Goal: Task Accomplishment & Management: Complete application form

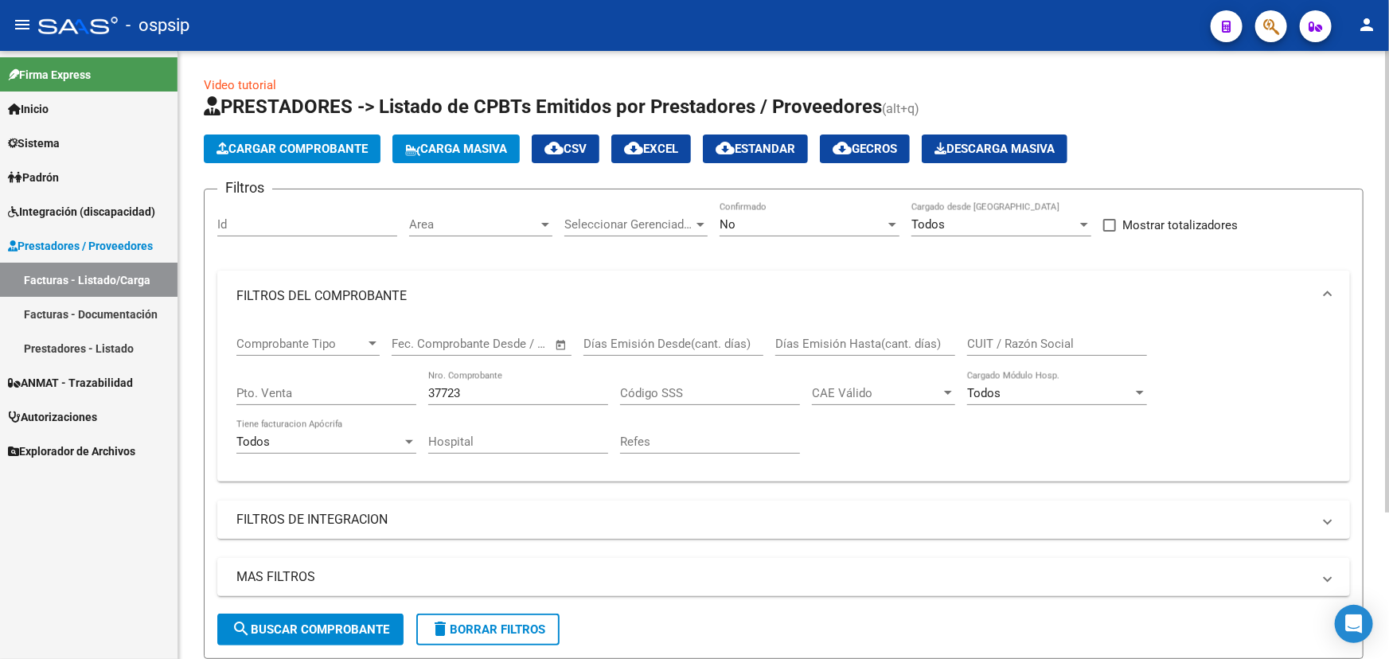
scroll to position [192, 0]
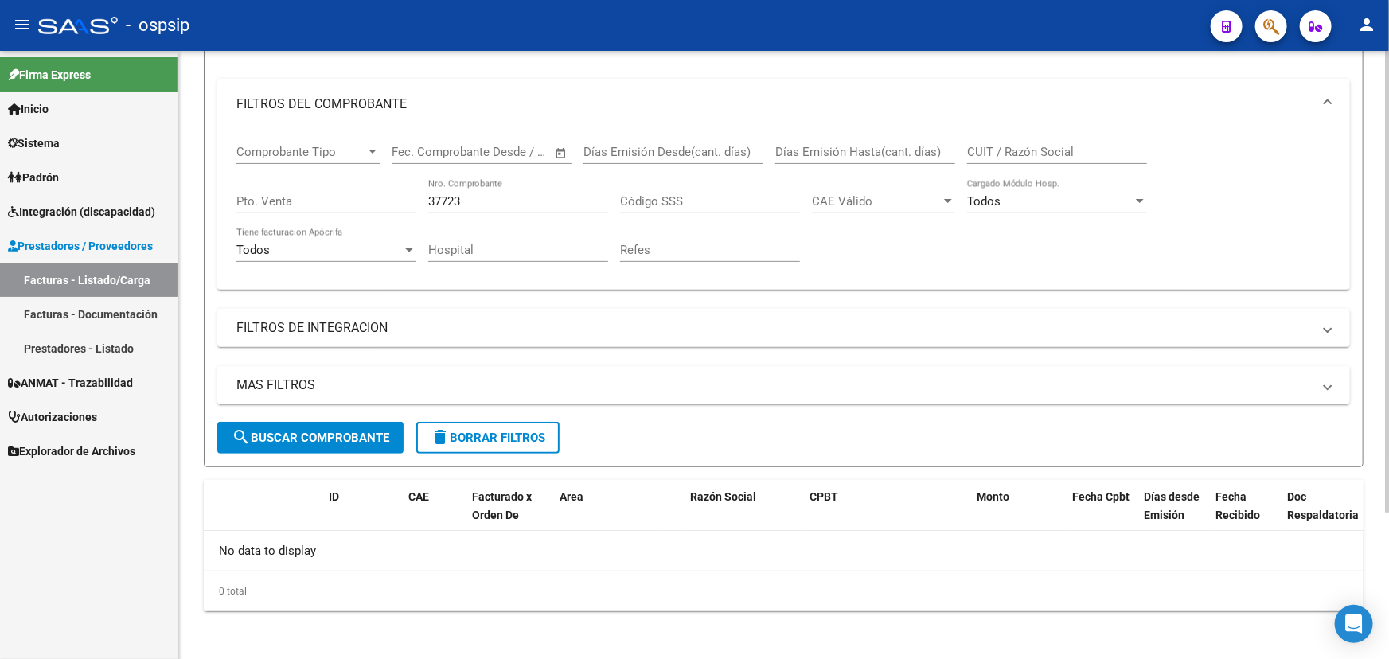
click at [500, 198] on input "37723" at bounding box center [518, 201] width 180 height 14
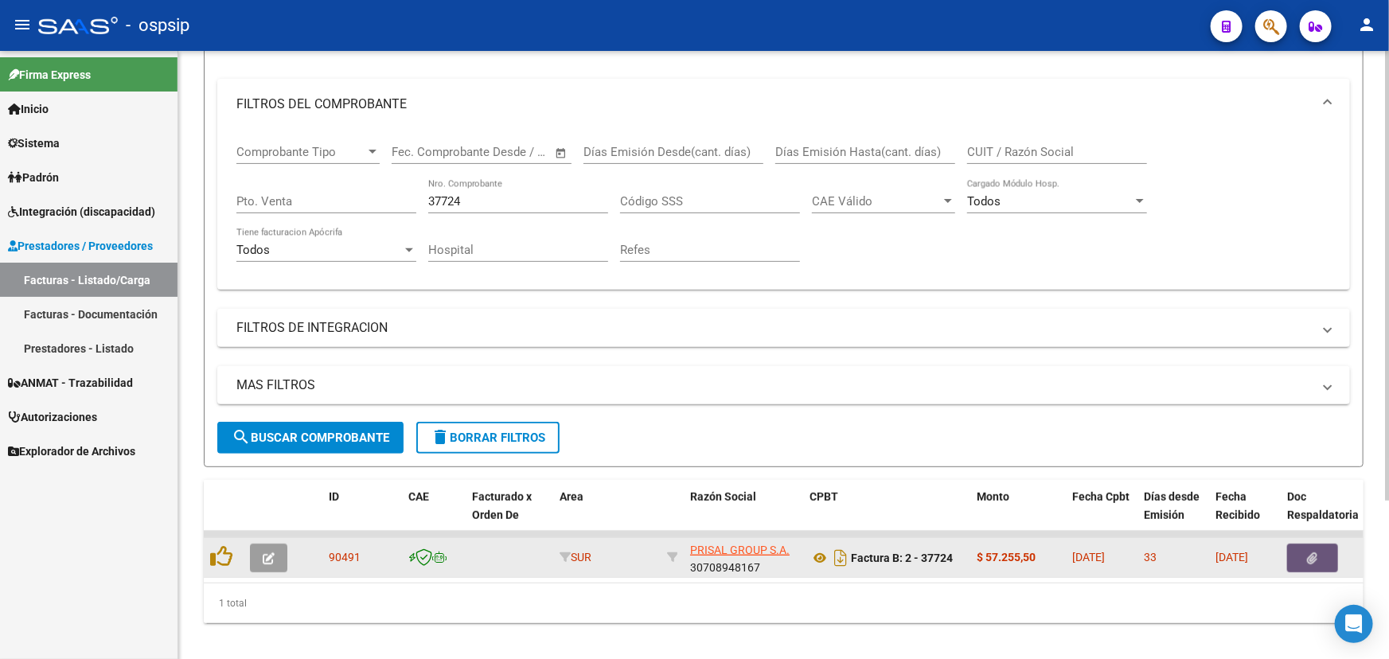
click at [1293, 544] on button "button" at bounding box center [1312, 558] width 51 height 29
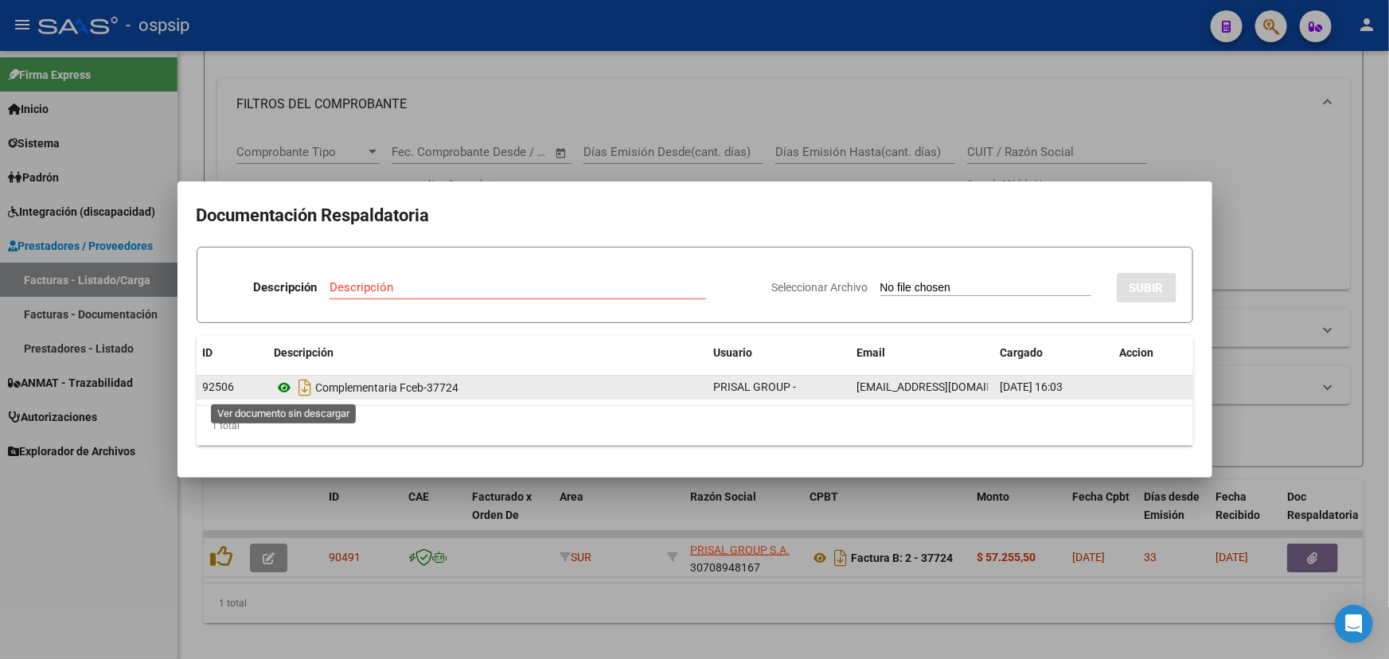
click at [286, 384] on icon at bounding box center [285, 387] width 21 height 19
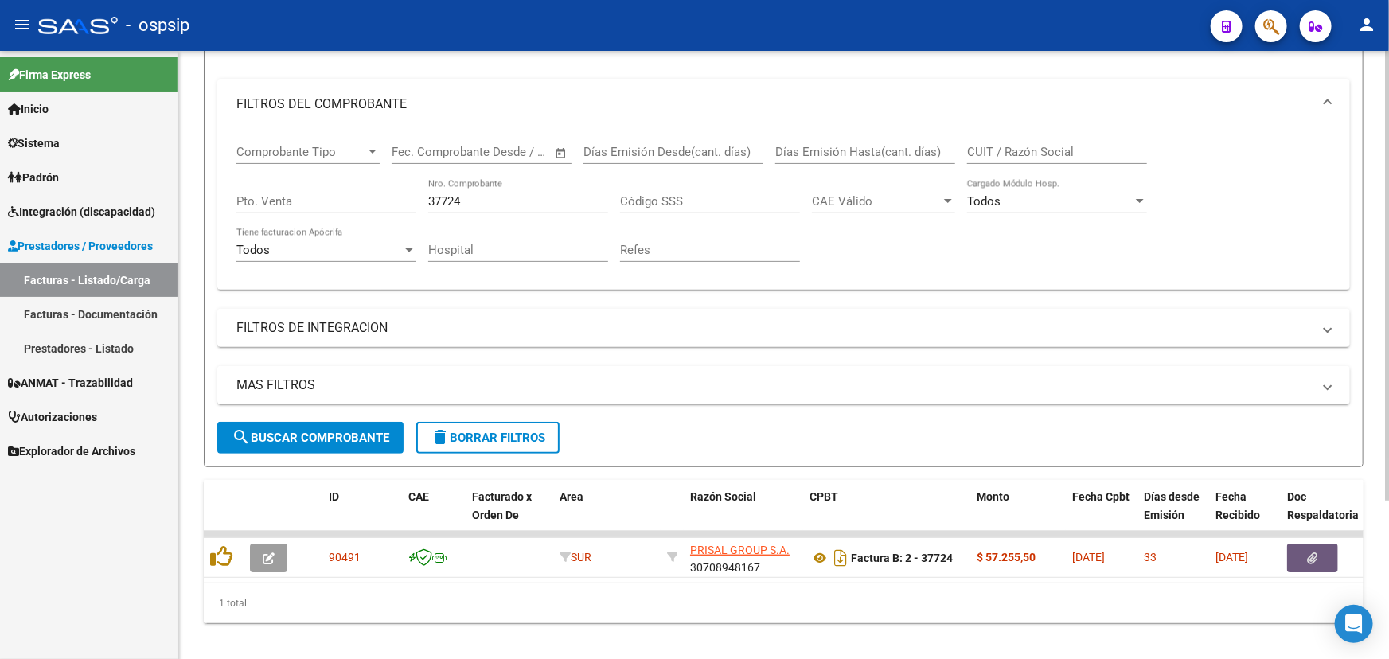
click at [471, 198] on input "37724" at bounding box center [518, 201] width 180 height 14
click at [442, 190] on div "37724 Nro. Comprobante" at bounding box center [518, 196] width 180 height 34
click at [446, 197] on input "37724" at bounding box center [518, 201] width 180 height 14
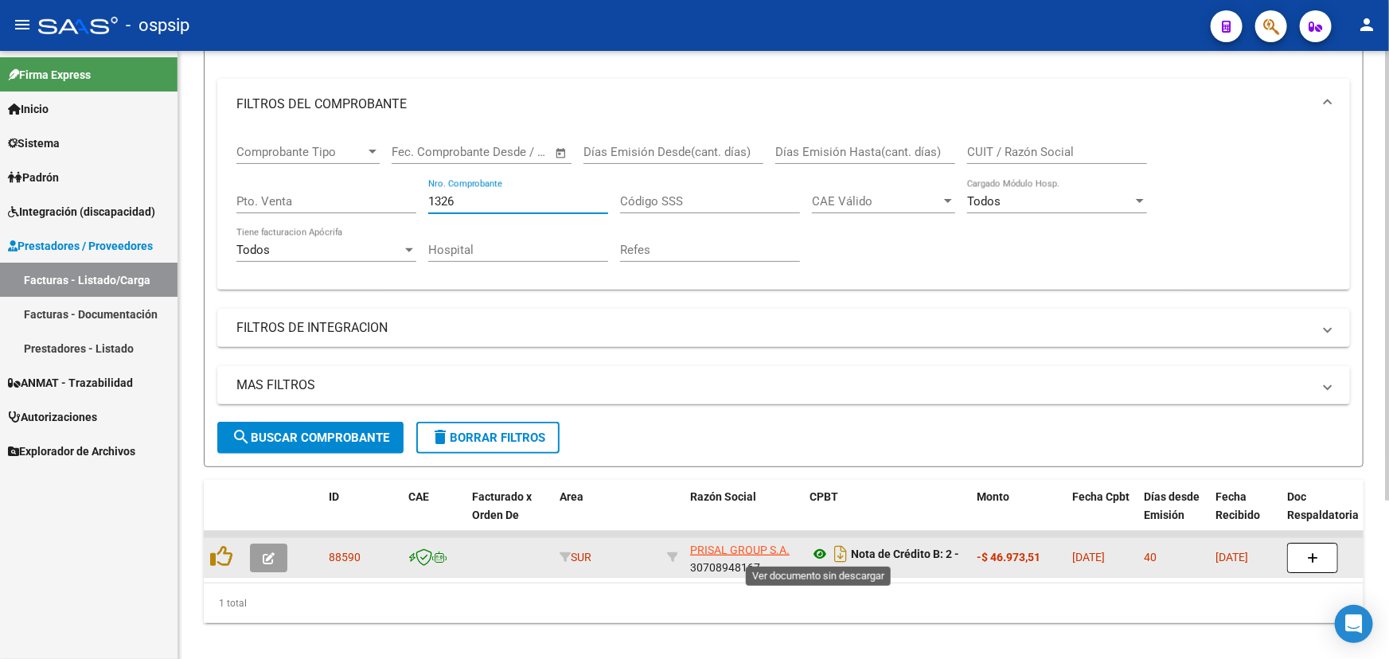
click at [813, 552] on icon at bounding box center [819, 553] width 21 height 19
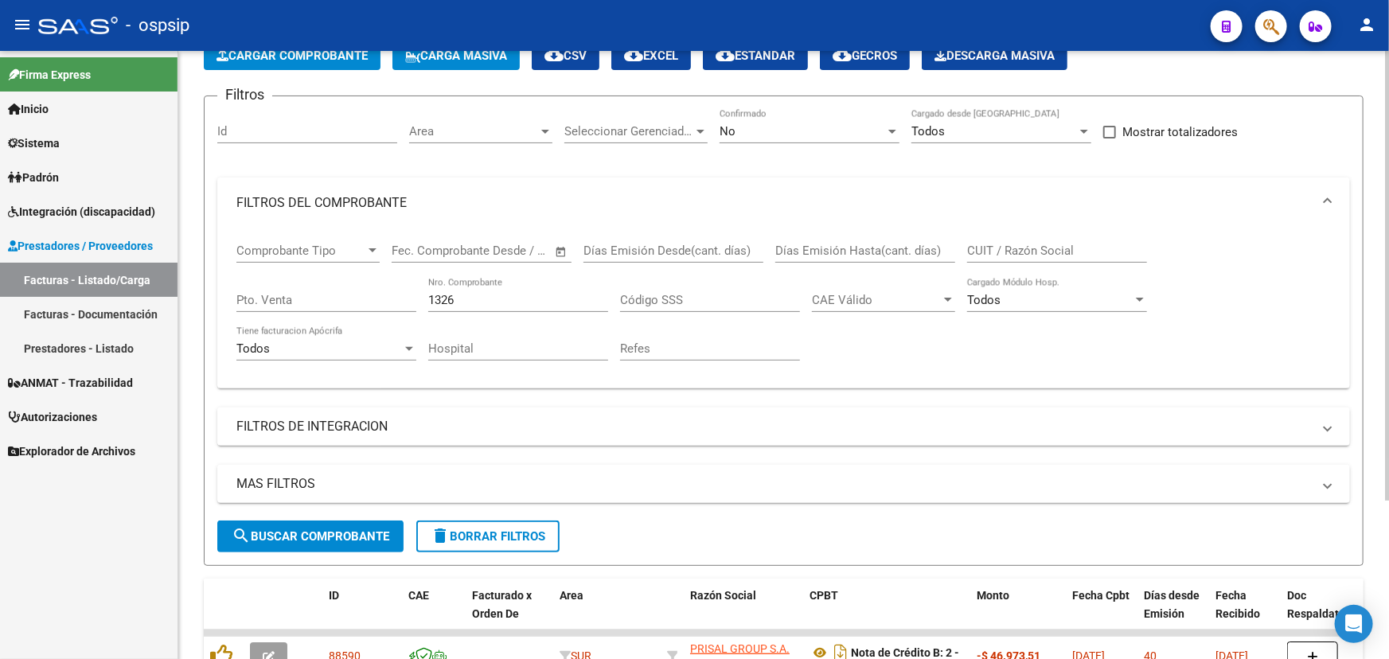
scroll to position [48, 0]
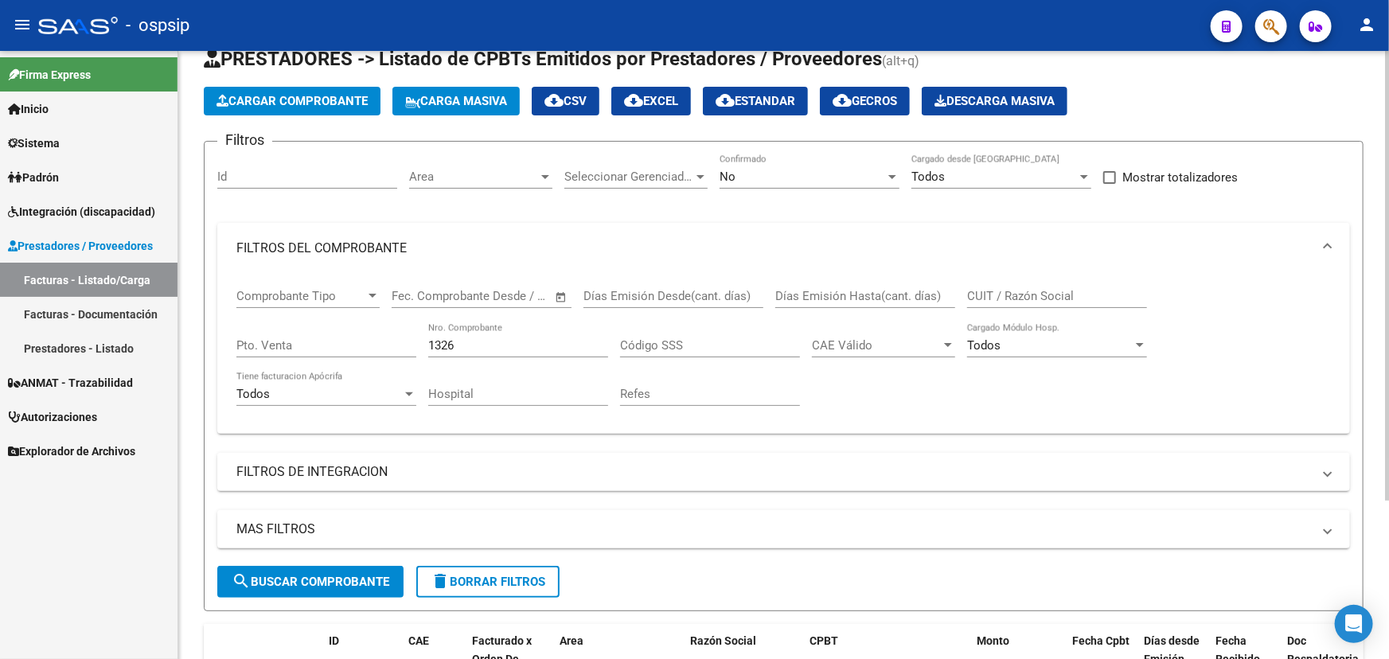
click at [433, 338] on input "1326" at bounding box center [518, 345] width 180 height 14
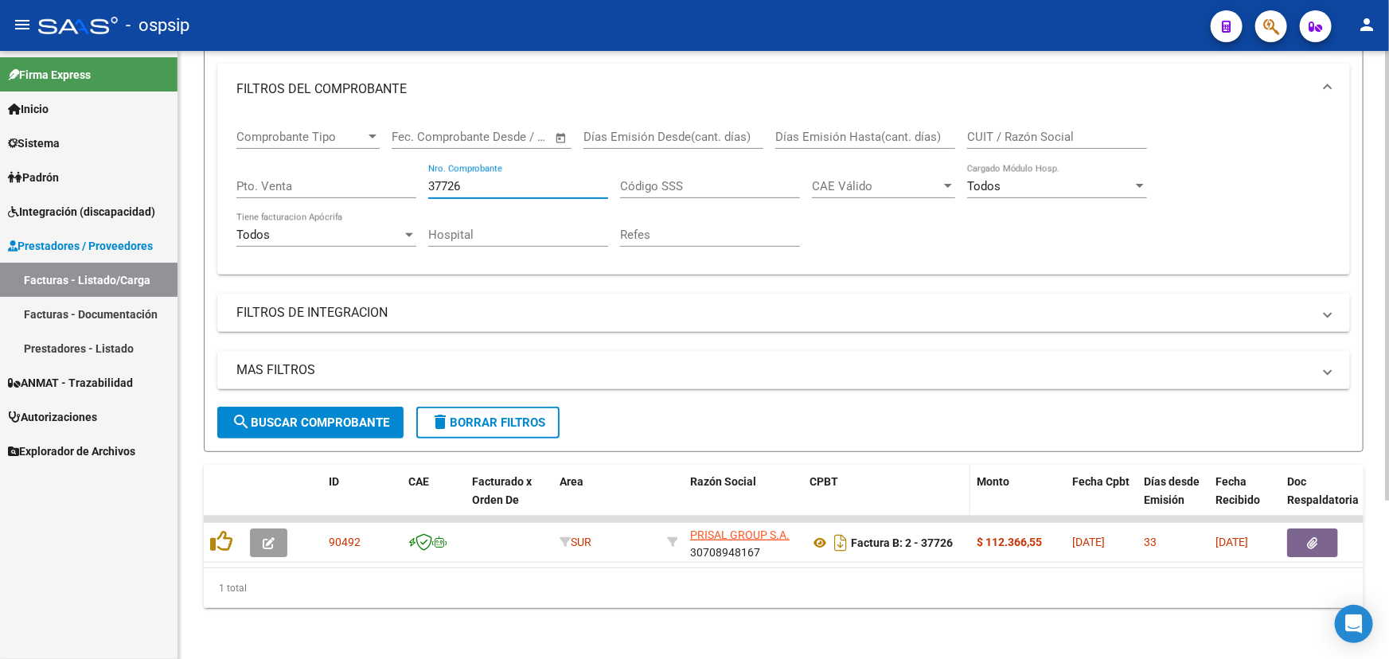
scroll to position [215, 0]
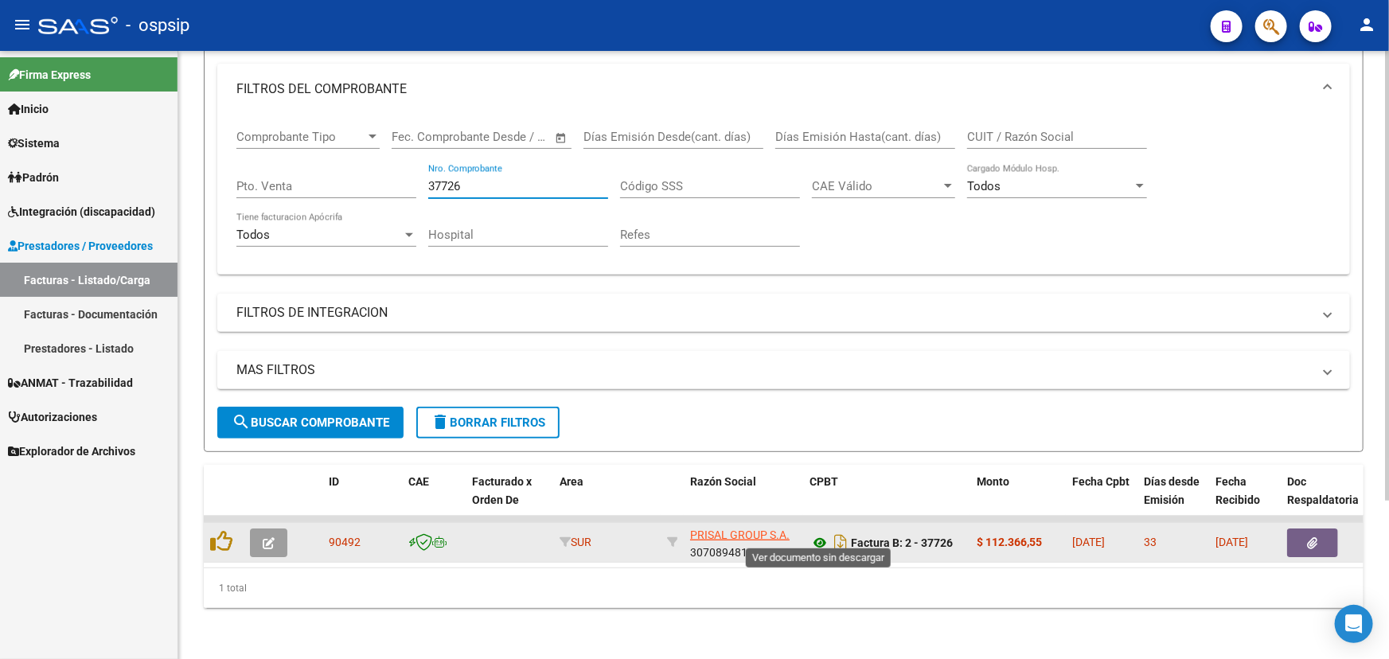
click at [816, 533] on icon at bounding box center [819, 542] width 21 height 19
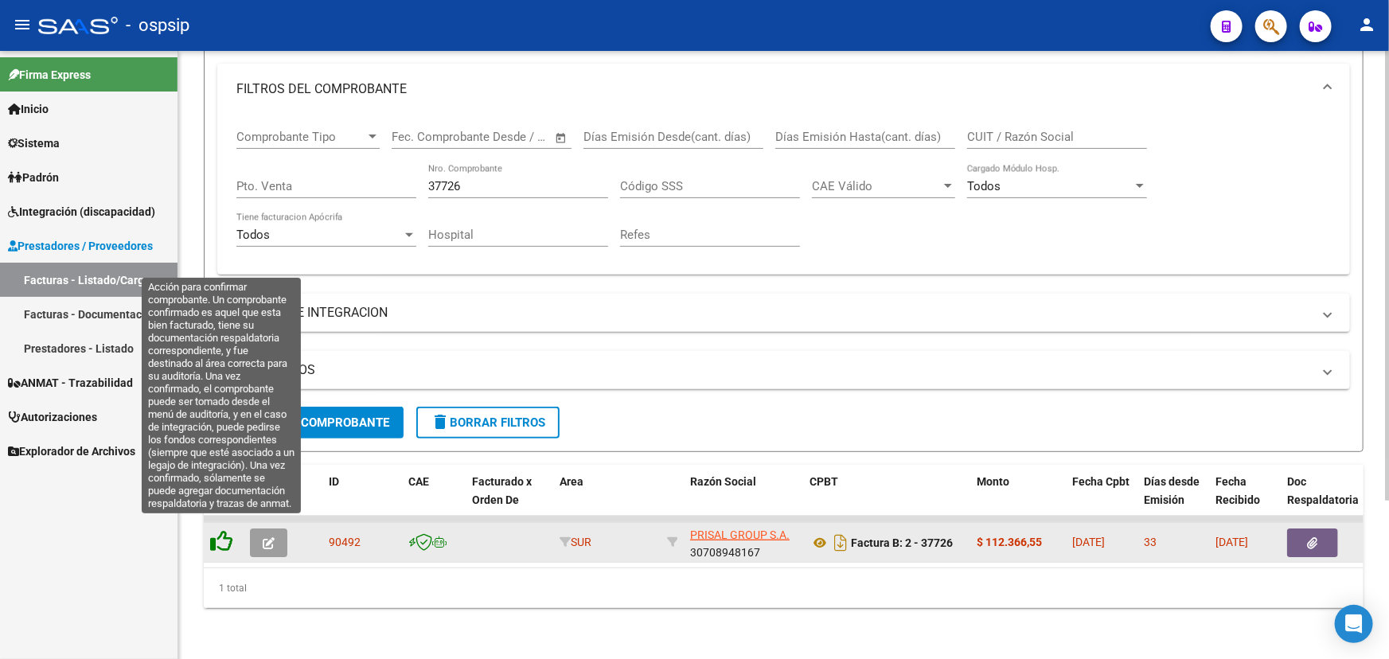
click at [224, 530] on icon at bounding box center [221, 541] width 22 height 22
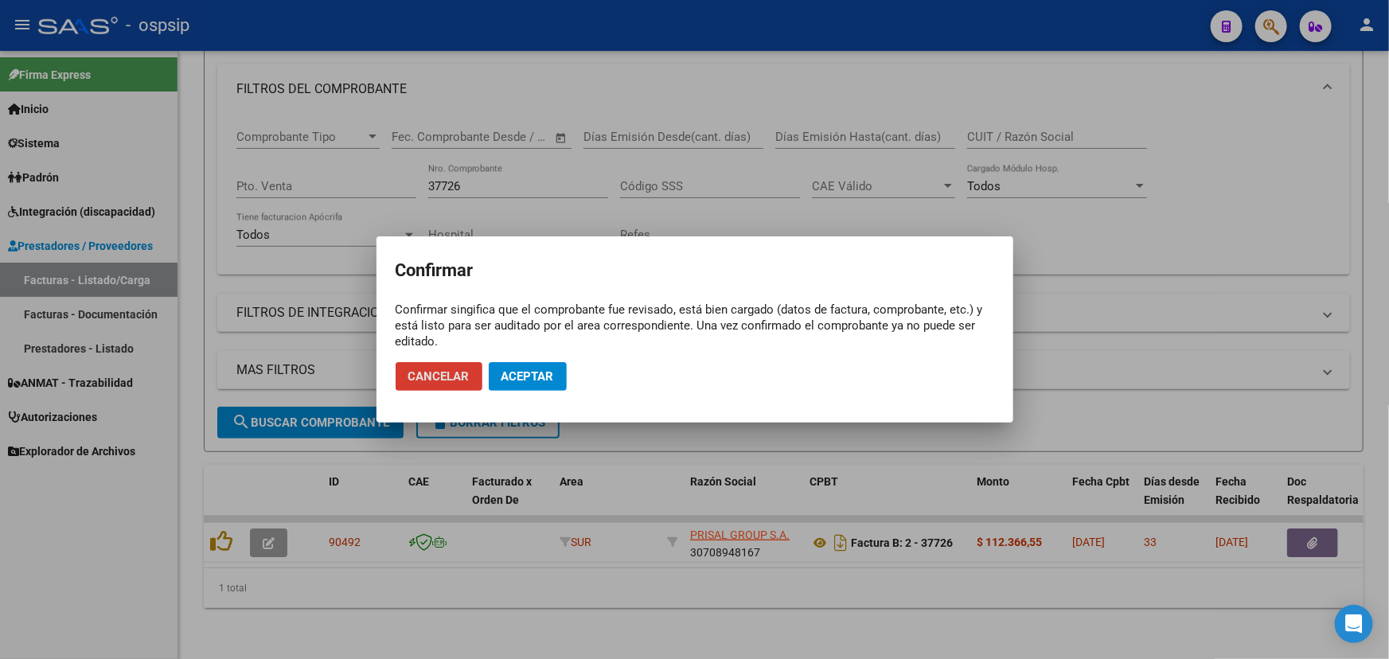
click at [559, 372] on button "Aceptar" at bounding box center [528, 376] width 78 height 29
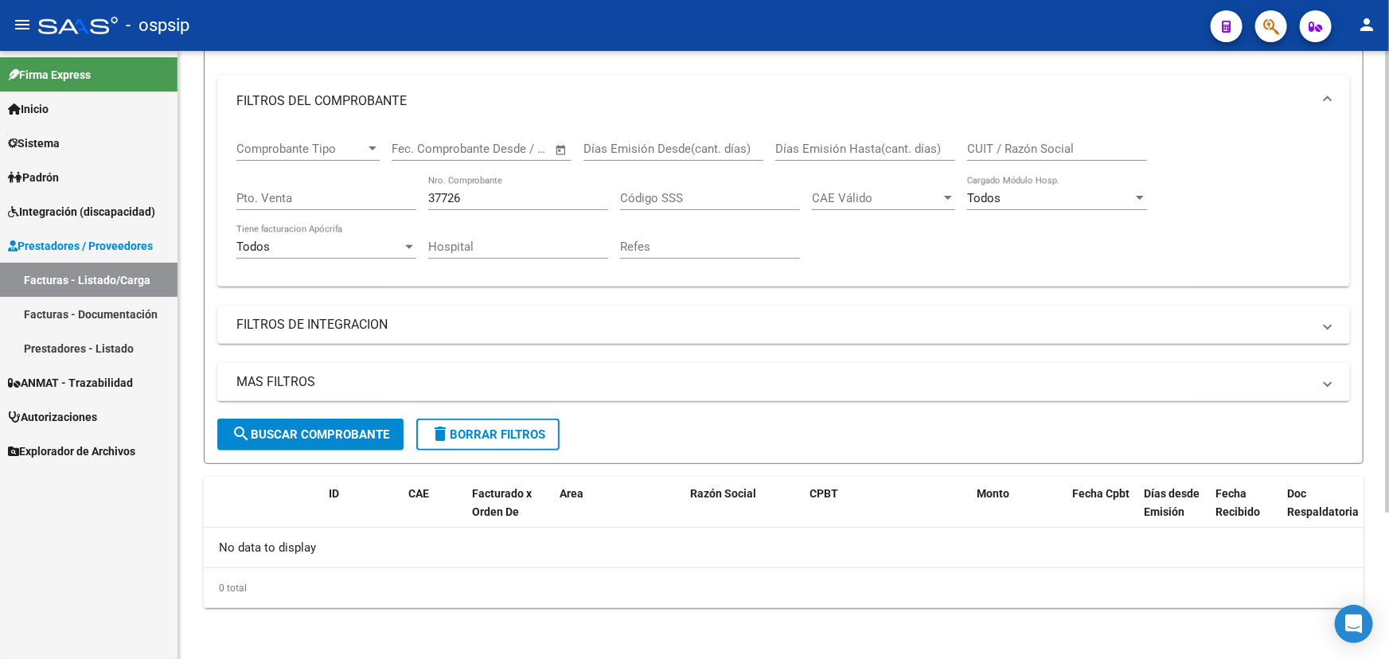
scroll to position [192, 0]
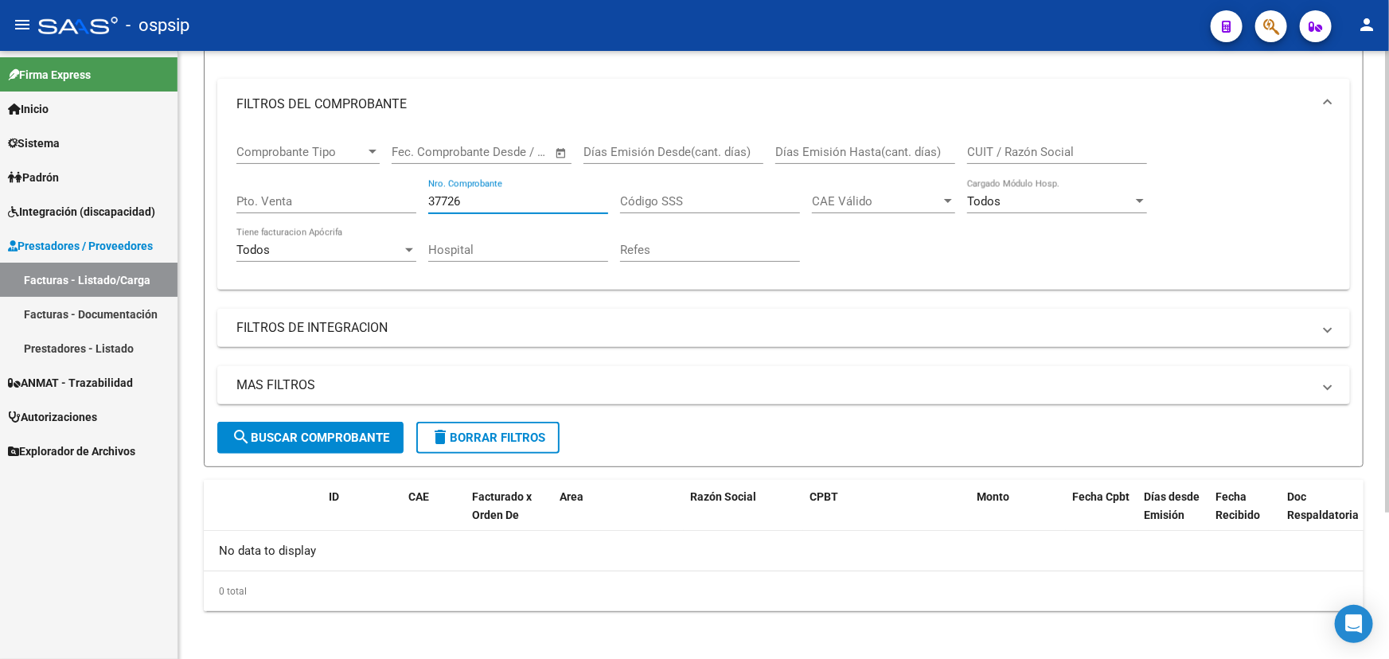
click at [478, 200] on input "37726" at bounding box center [518, 201] width 180 height 14
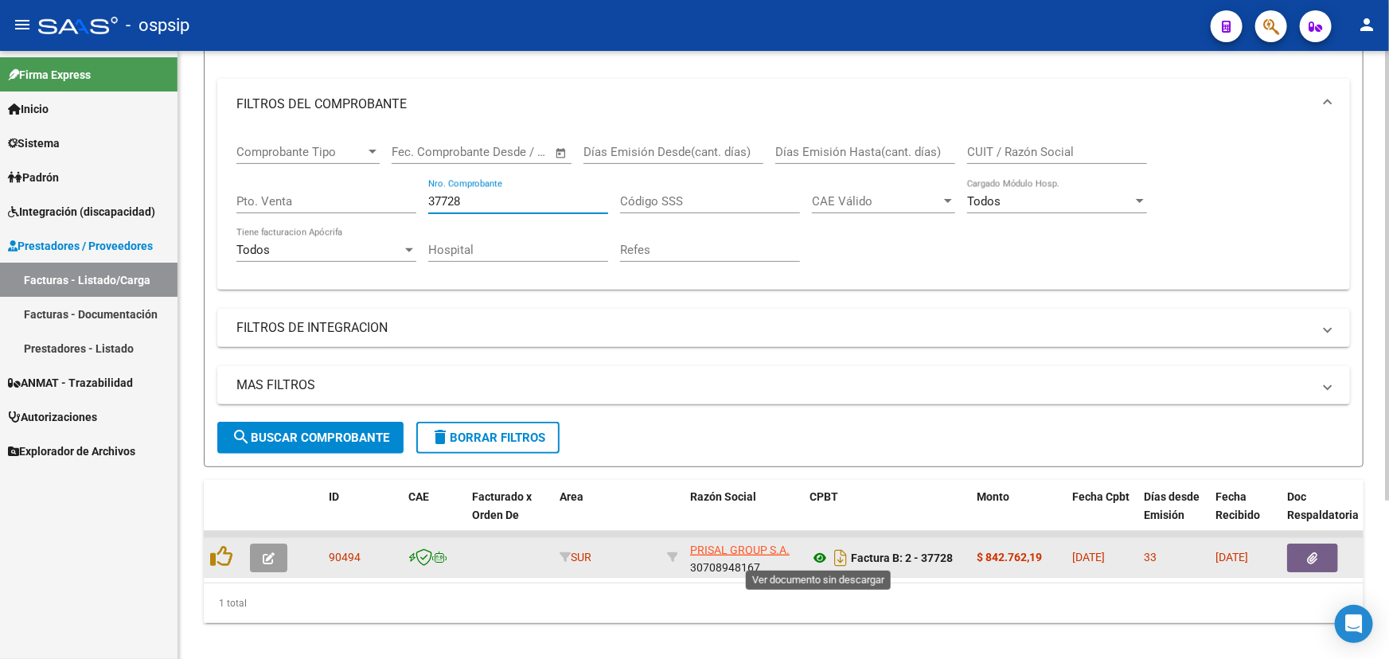
type input "37728"
click at [824, 557] on icon at bounding box center [819, 557] width 21 height 19
click at [263, 552] on icon "button" at bounding box center [269, 558] width 12 height 12
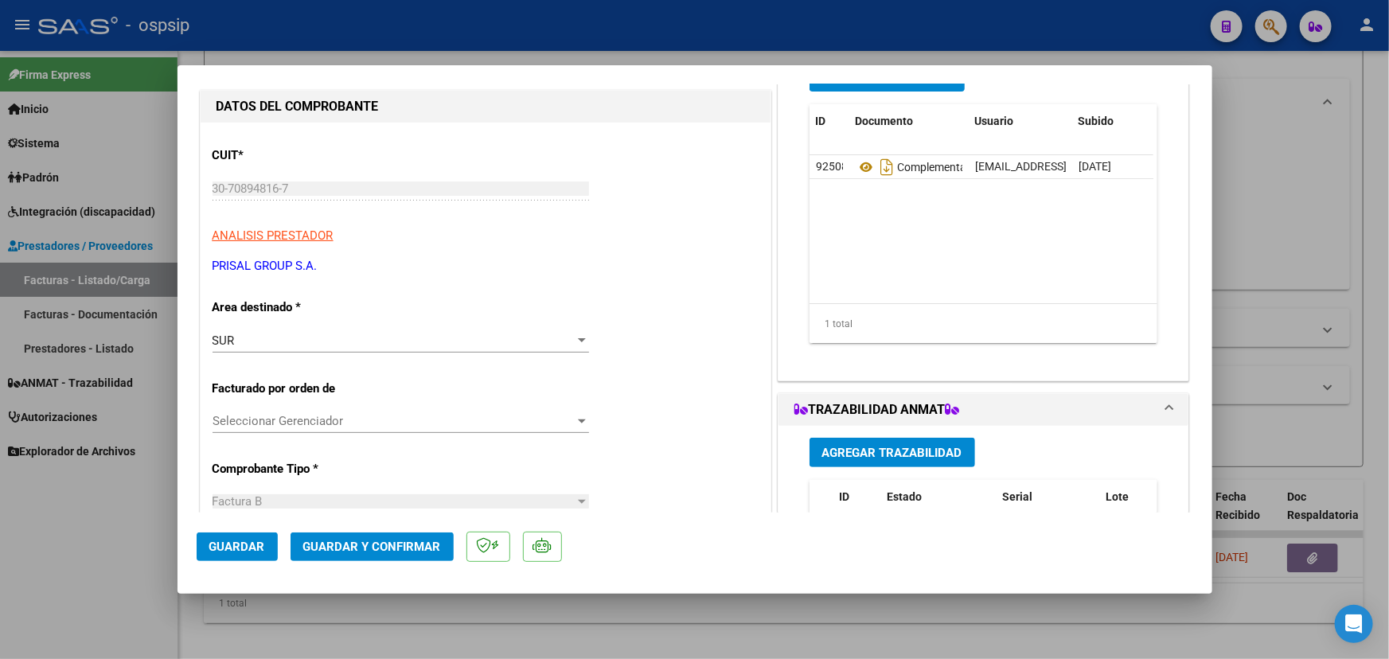
scroll to position [144, 0]
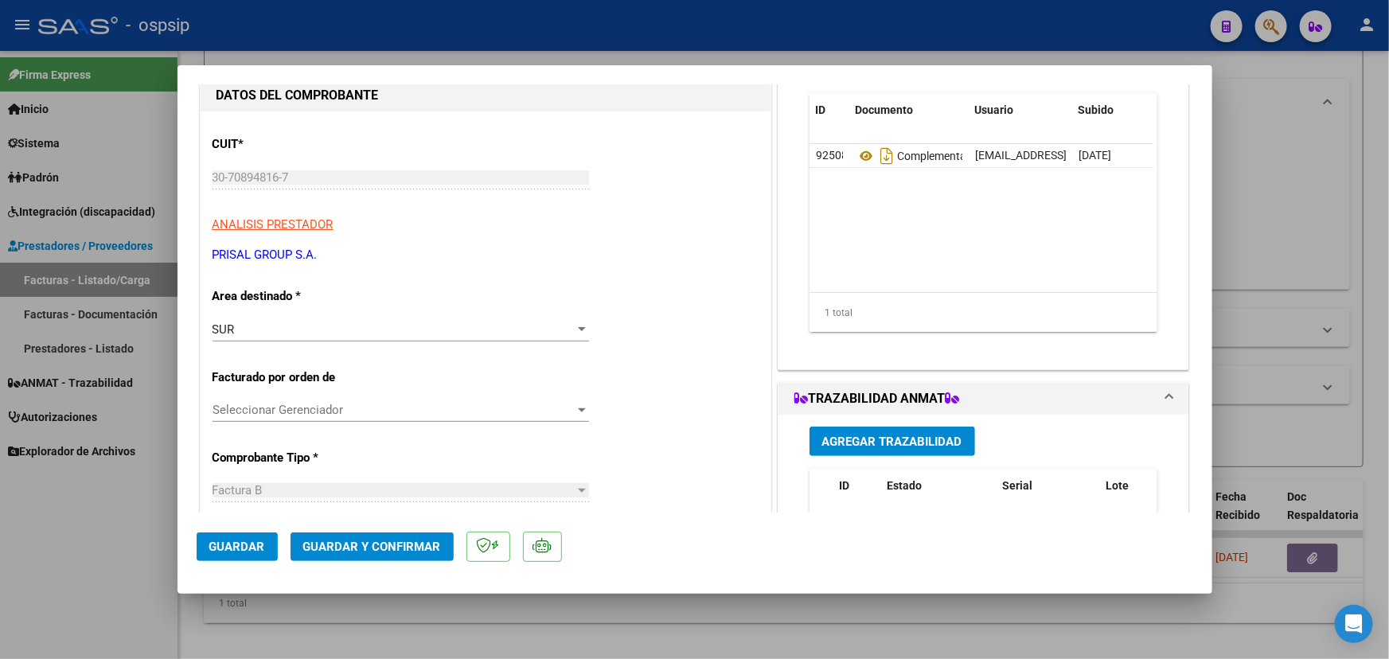
click at [903, 439] on span "Agregar Trazabilidad" at bounding box center [892, 442] width 140 height 14
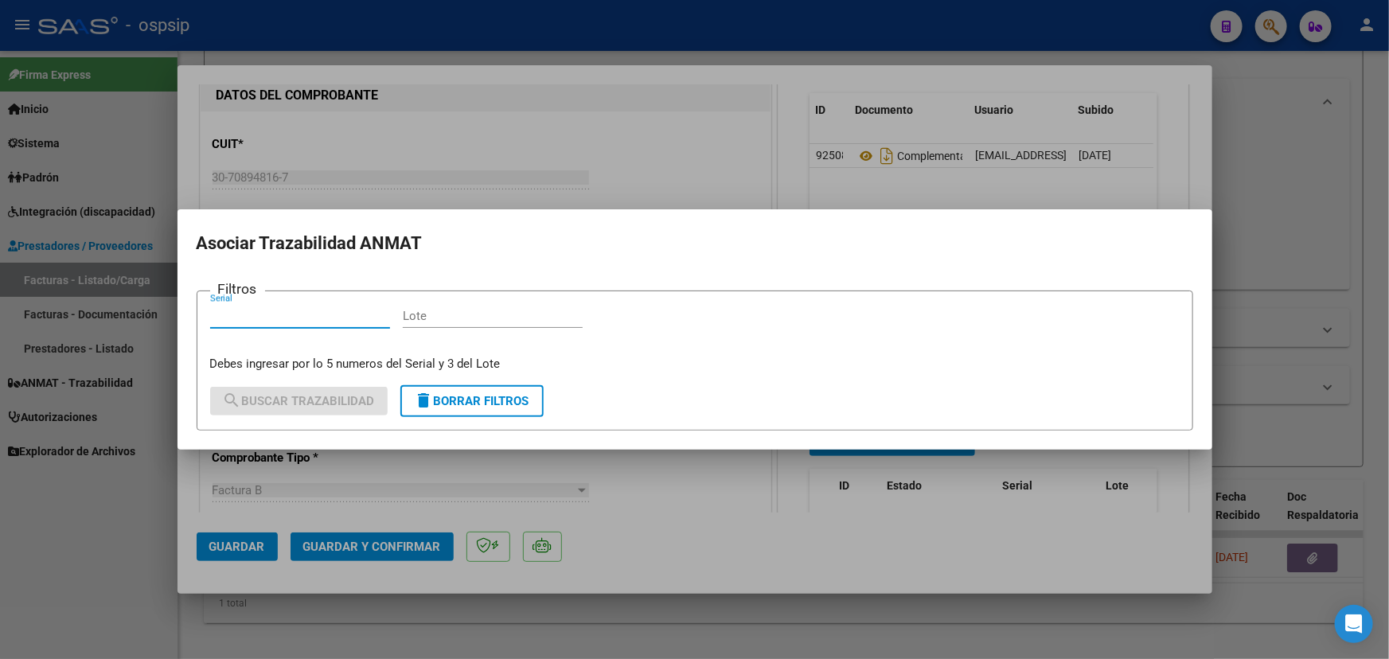
paste input "0333456678"
type input "0333456678"
paste input "RT6GP49"
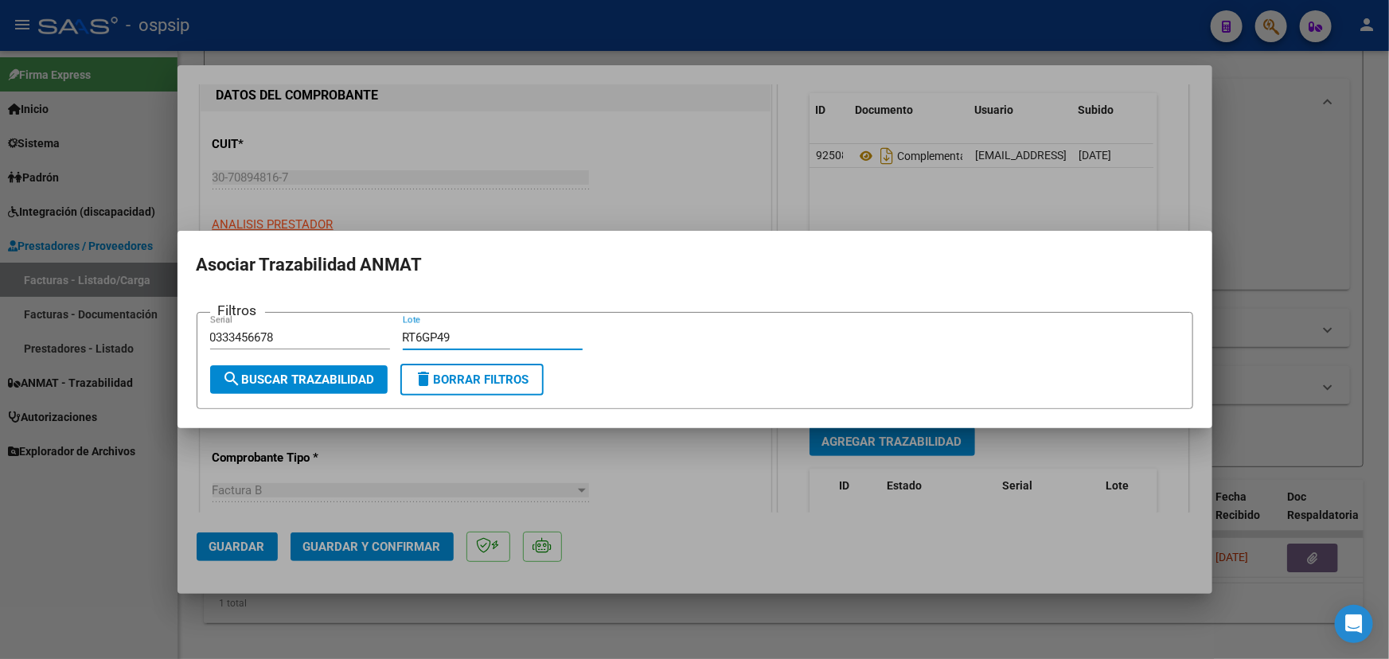
type input "RT6GP49"
click at [347, 379] on span "search Buscar Trazabilidad" at bounding box center [299, 379] width 152 height 14
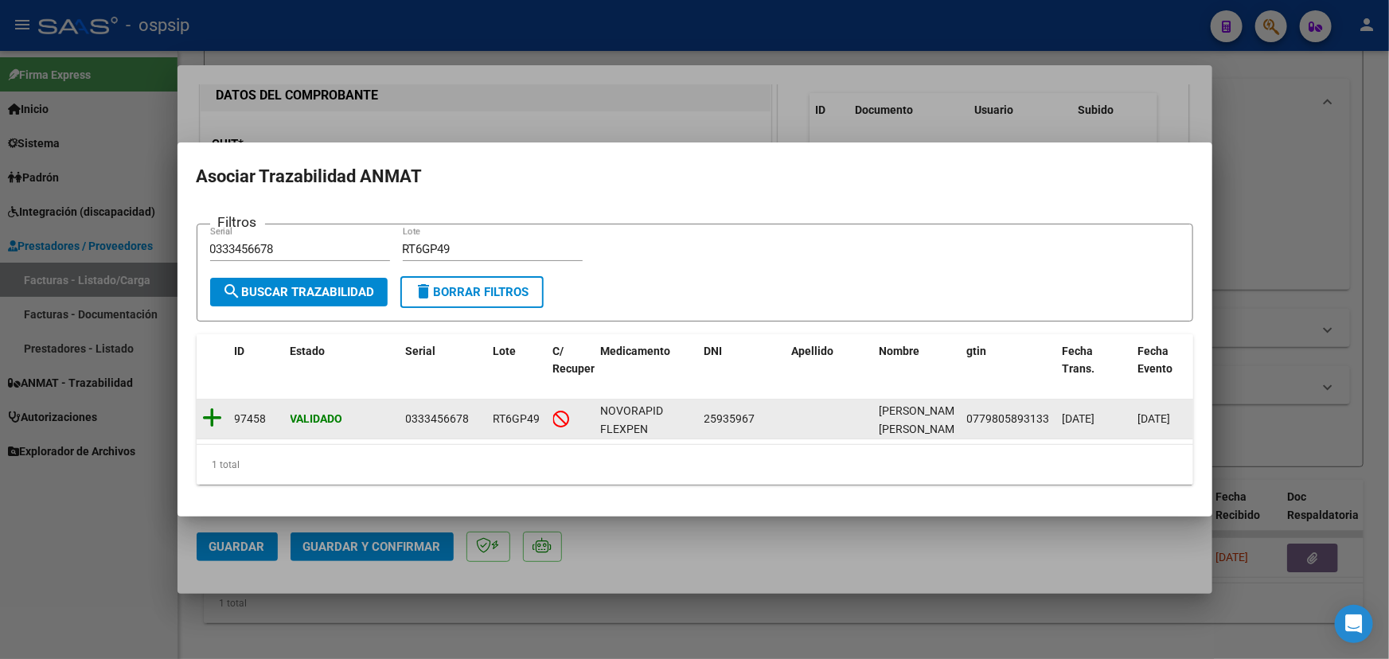
click at [214, 407] on icon at bounding box center [213, 418] width 20 height 22
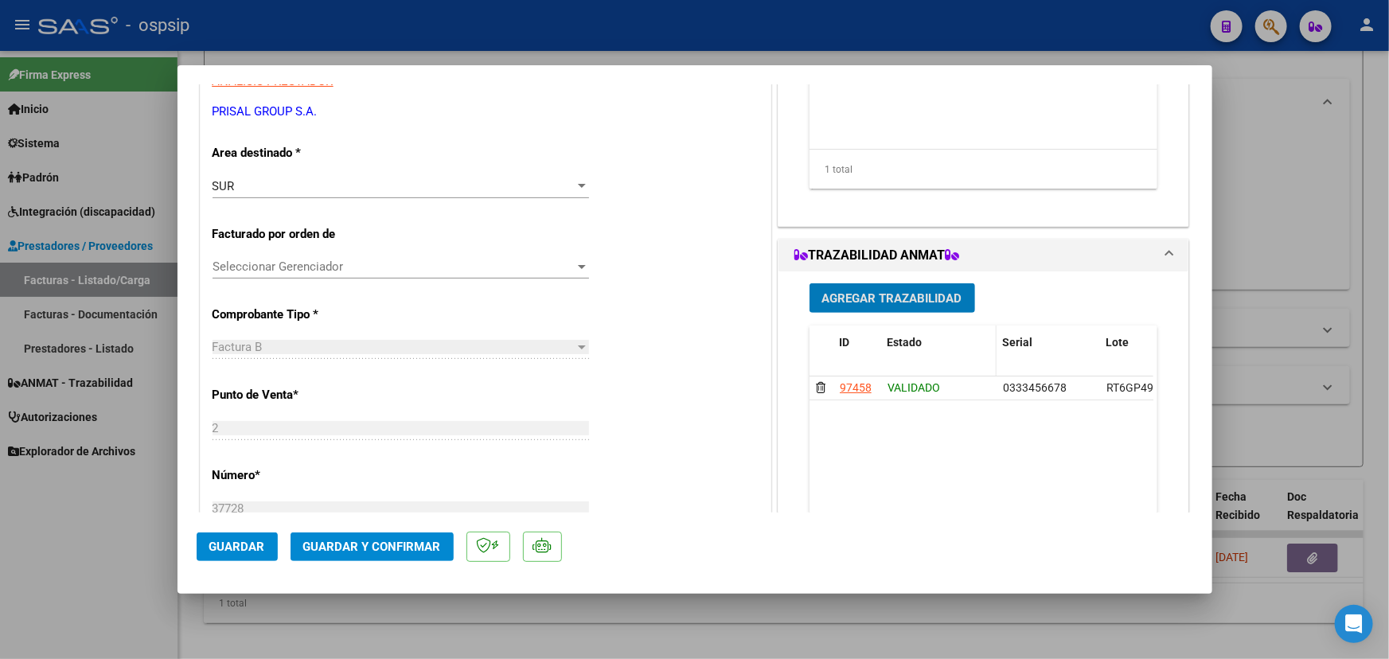
scroll to position [289, 0]
click at [878, 302] on span "Agregar Trazabilidad" at bounding box center [892, 297] width 140 height 14
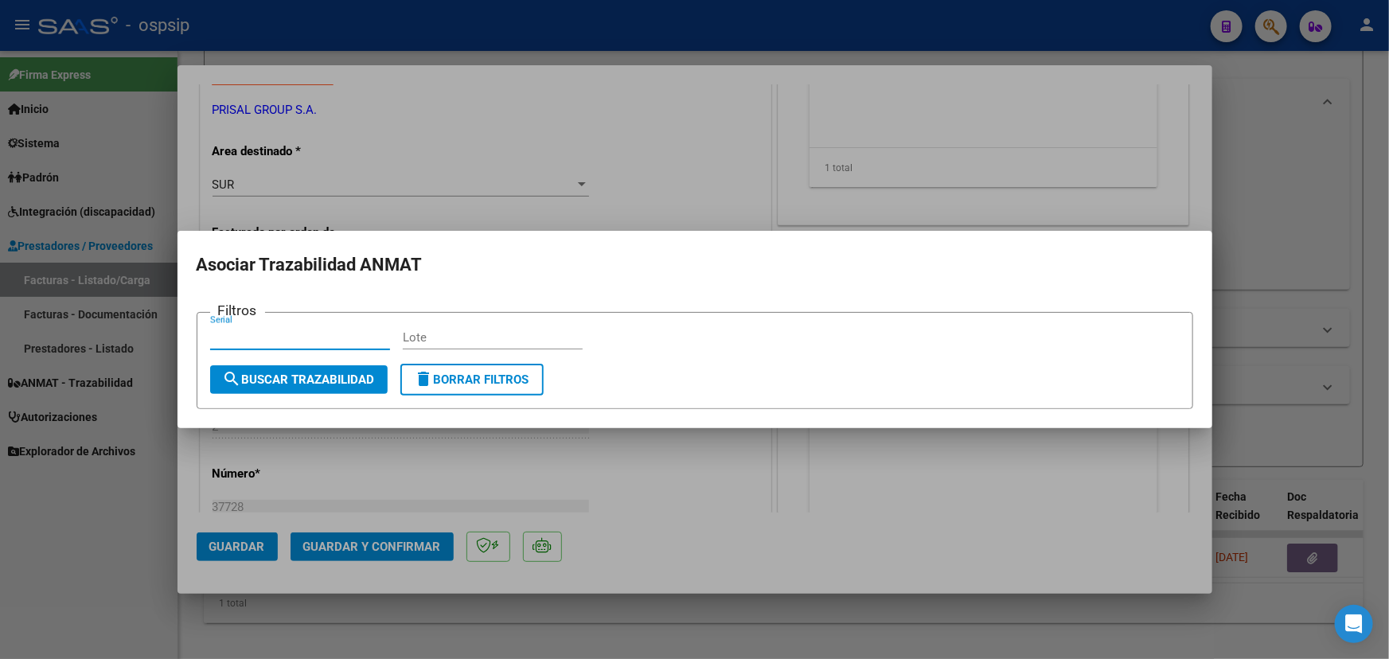
paste input "111D55T4DAVGNT"
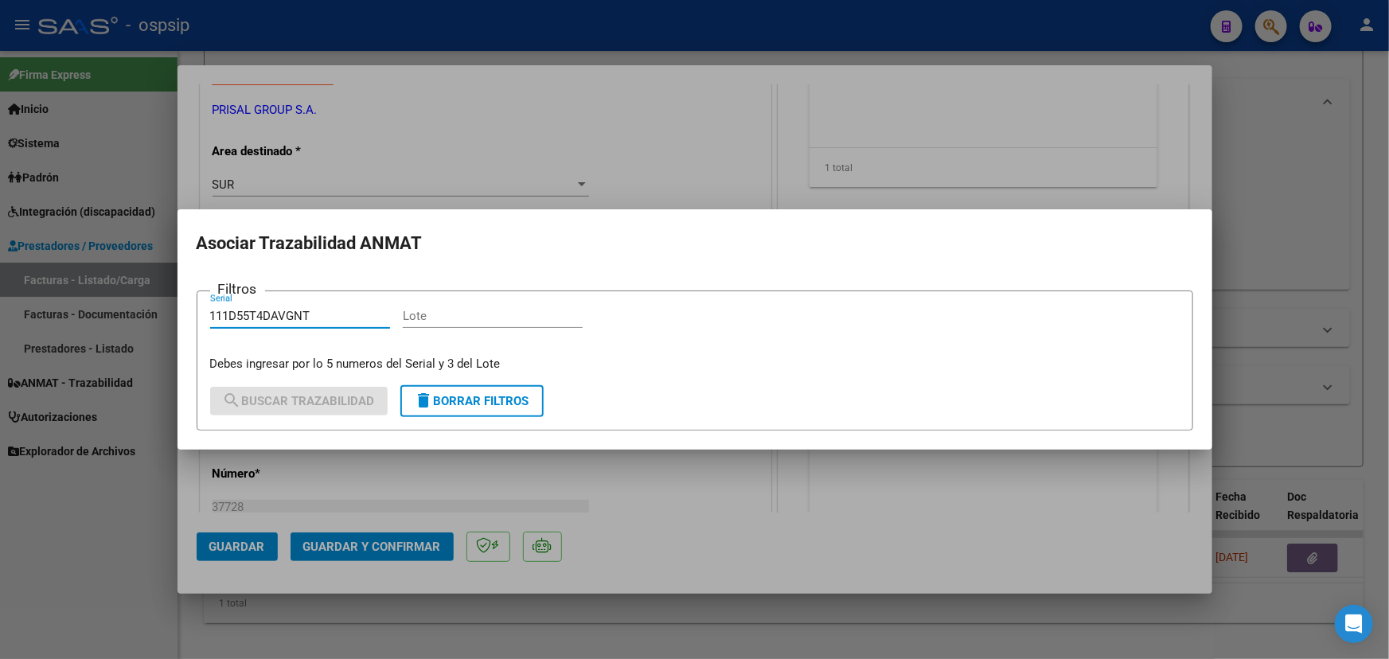
type input "111D55T4DAVGNT"
paste input "5F362A"
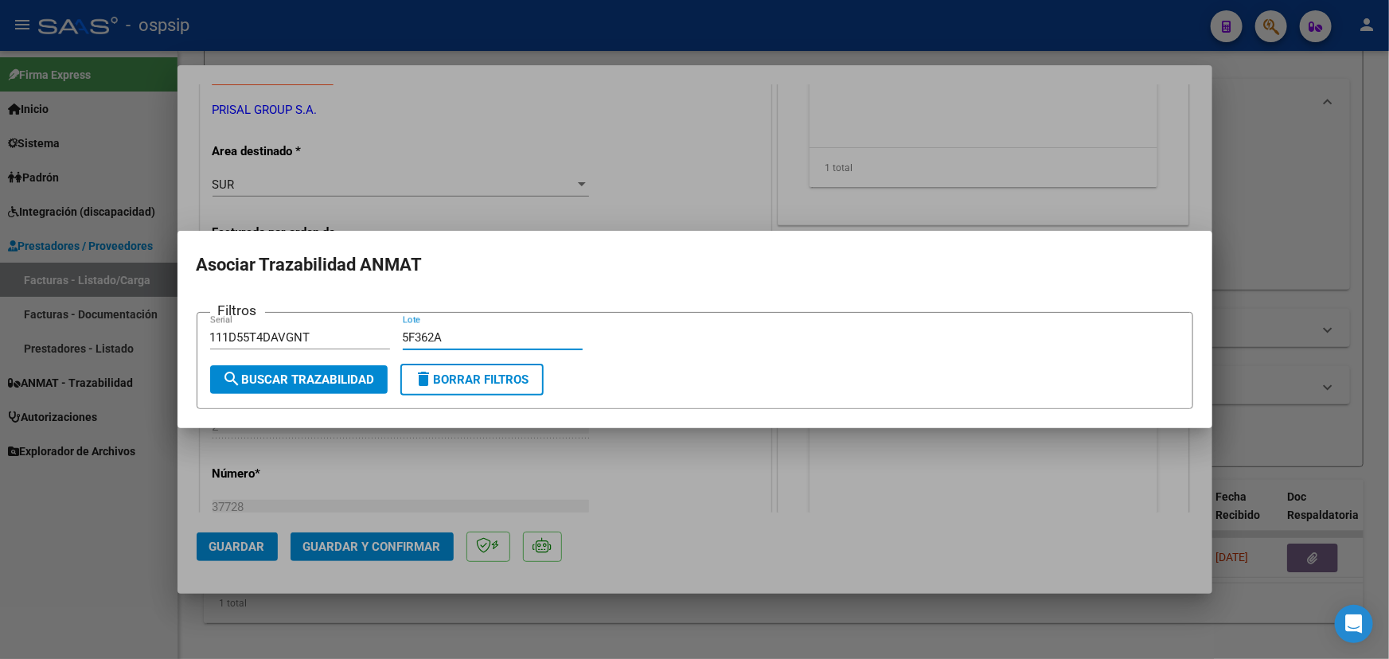
type input "5F362A"
click at [337, 373] on span "search Buscar Trazabilidad" at bounding box center [299, 379] width 152 height 14
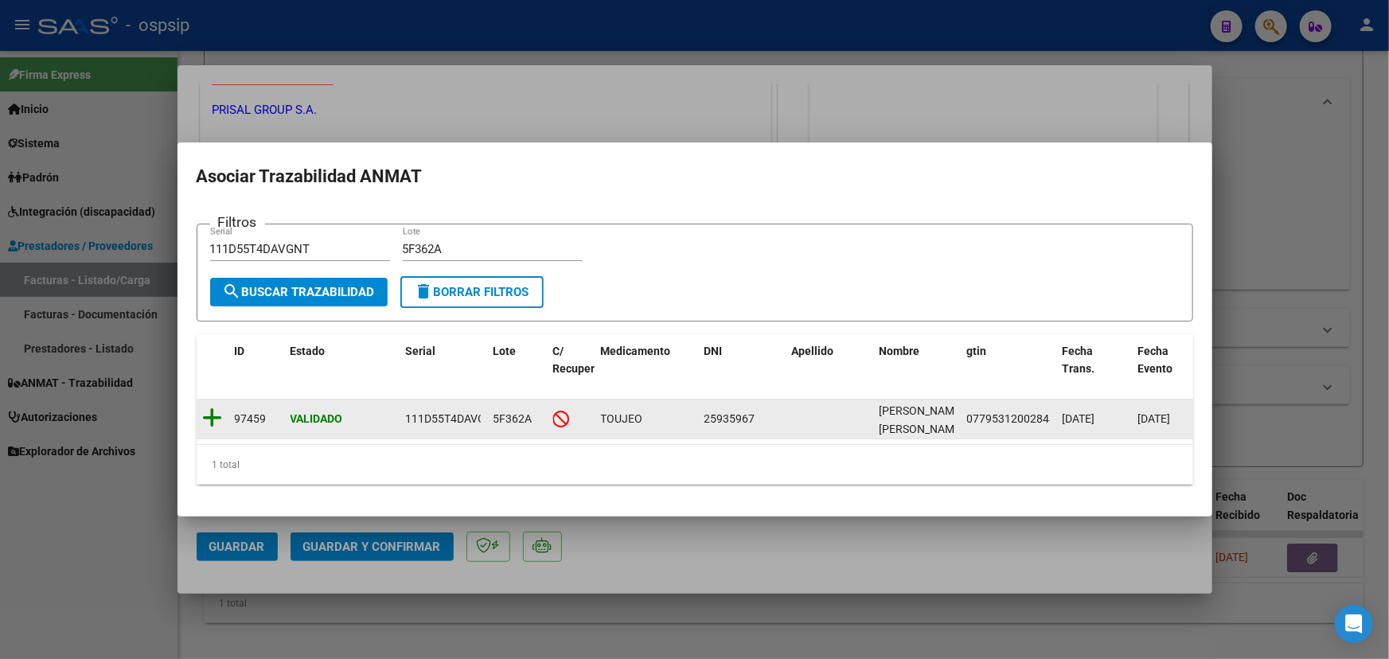
click at [217, 408] on icon at bounding box center [213, 418] width 20 height 22
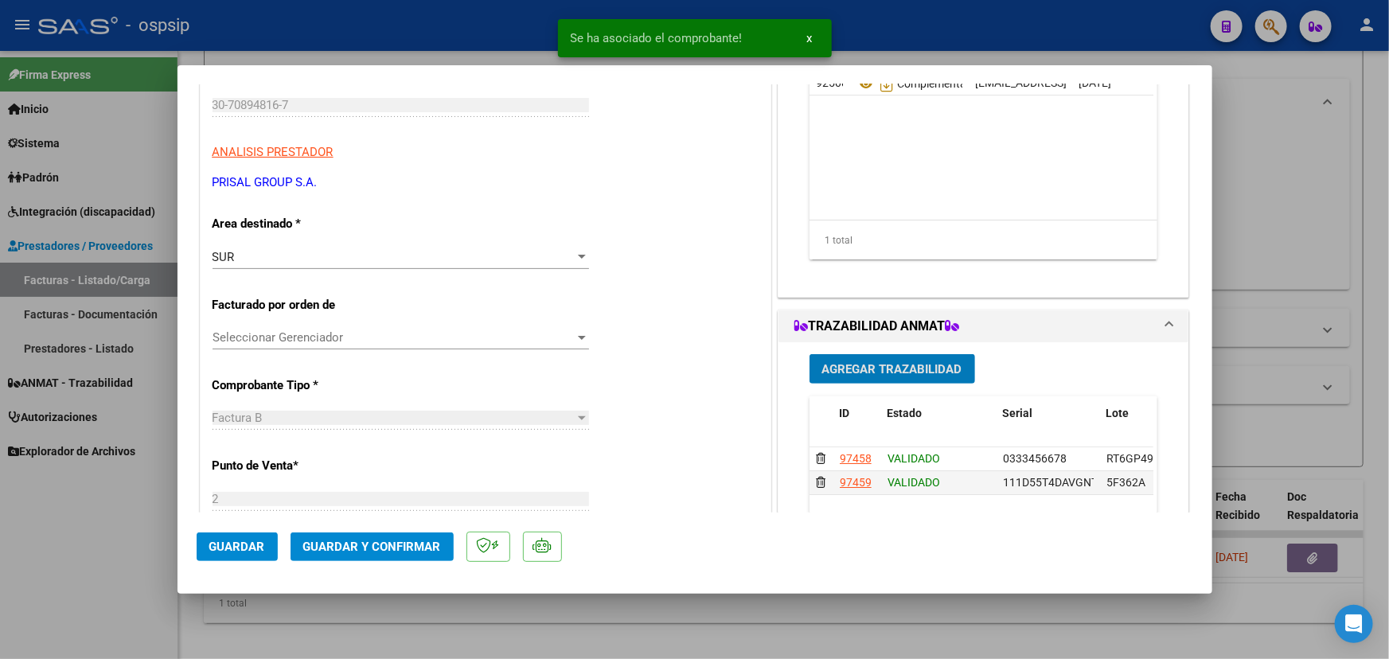
scroll to position [0, 0]
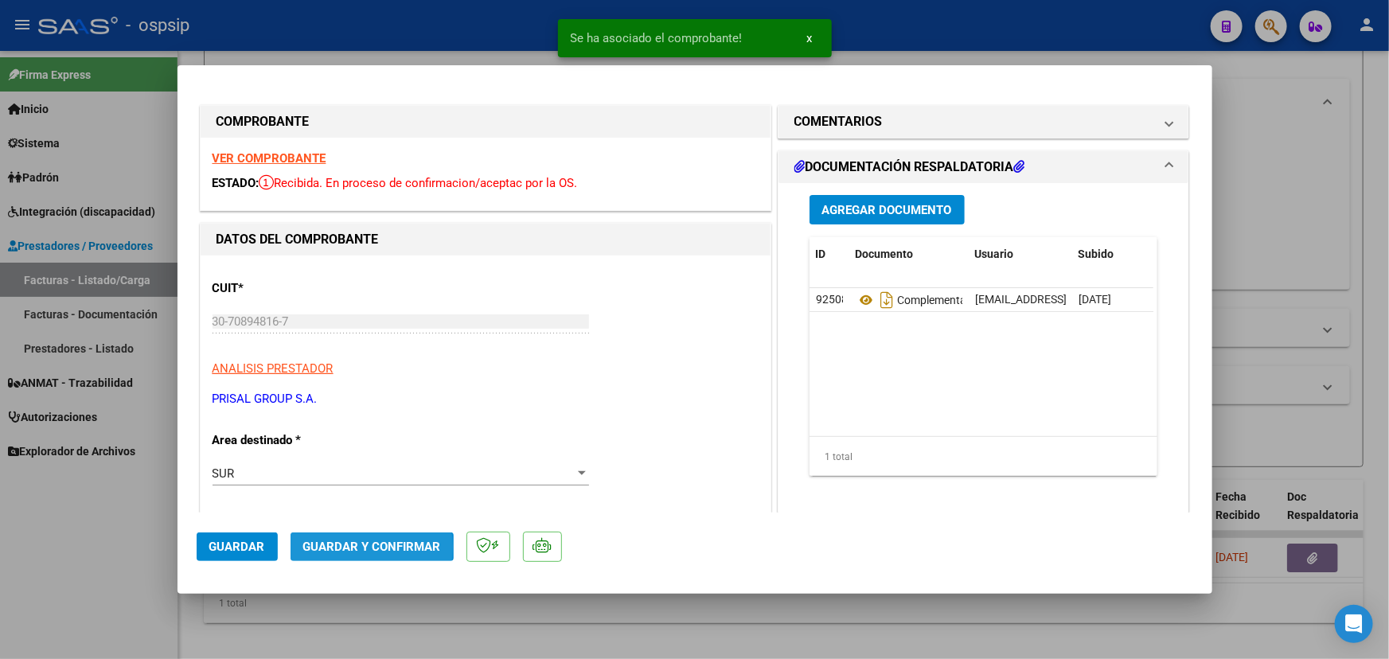
click at [350, 548] on span "Guardar y Confirmar" at bounding box center [372, 547] width 138 height 14
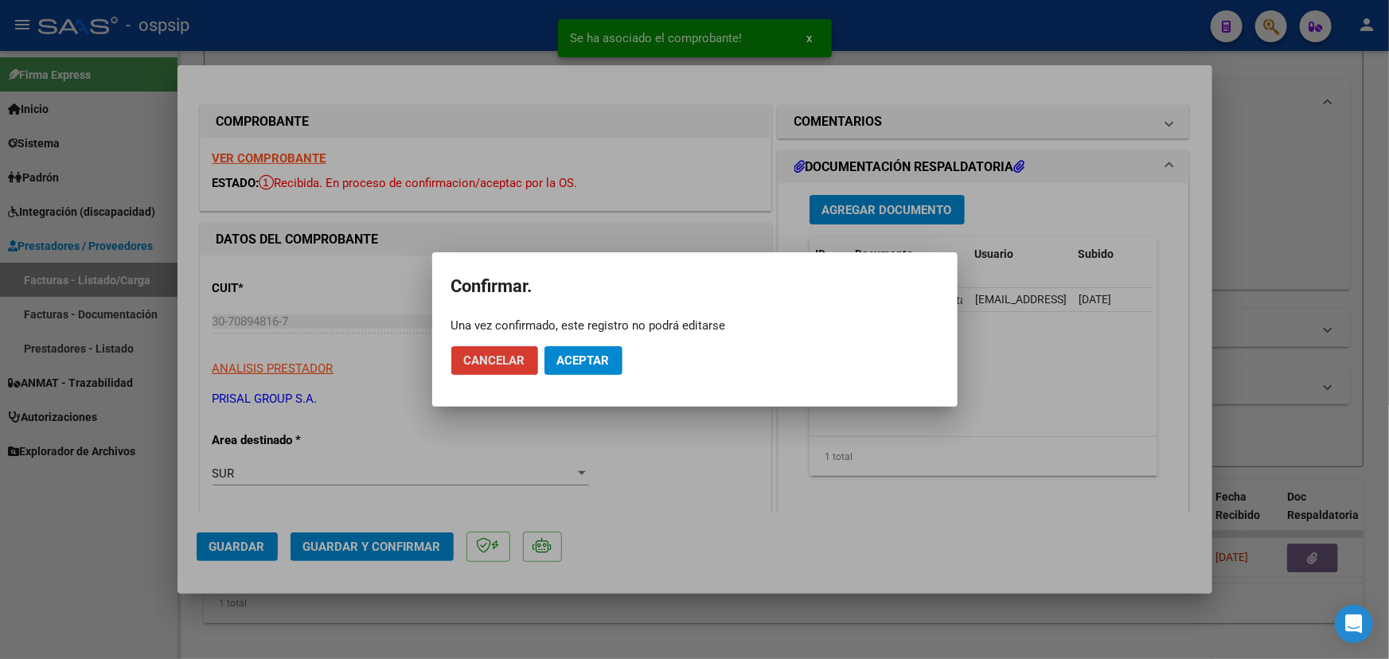
click at [579, 349] on button "Aceptar" at bounding box center [583, 360] width 78 height 29
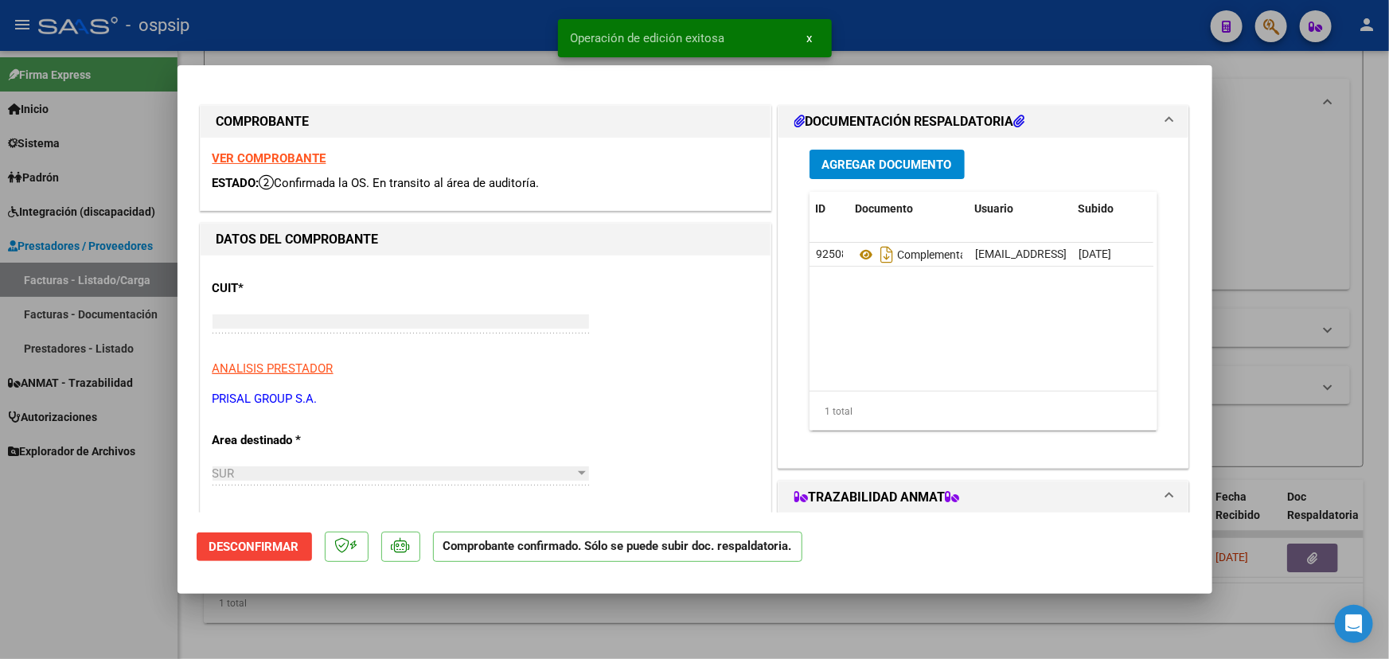
type input "$ 0,00"
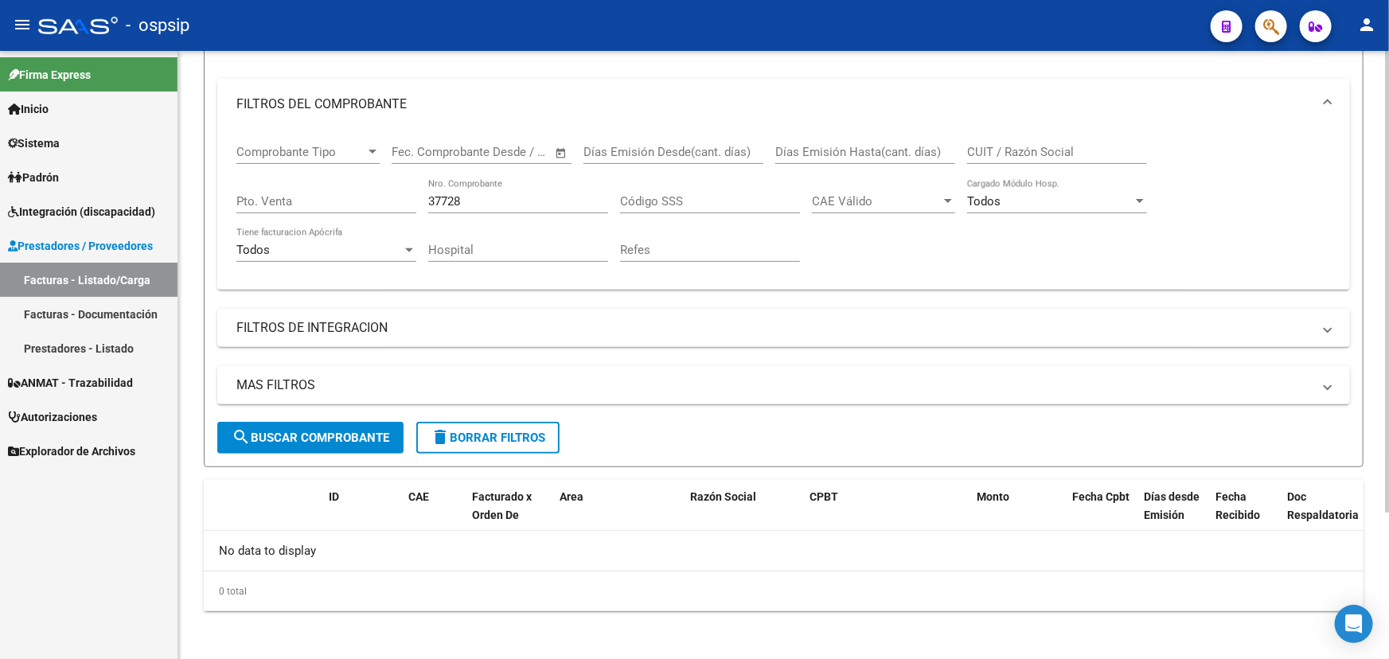
click at [504, 194] on input "37728" at bounding box center [518, 201] width 180 height 14
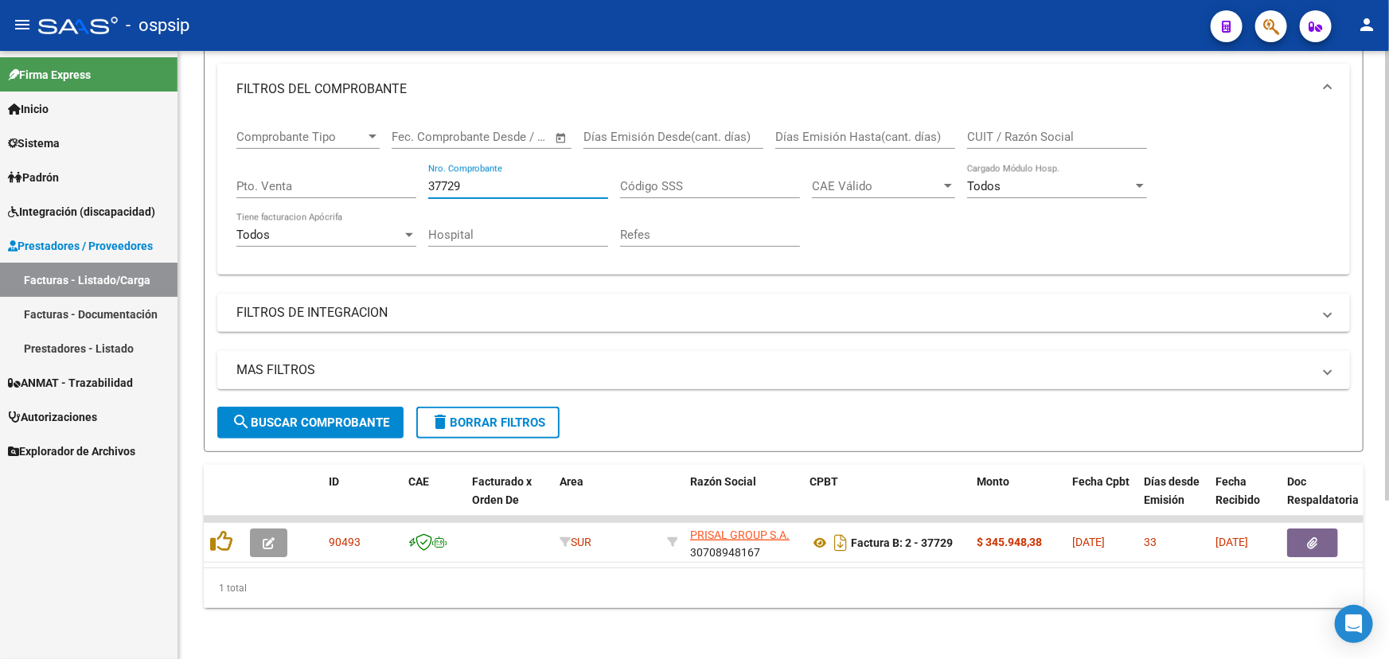
scroll to position [215, 0]
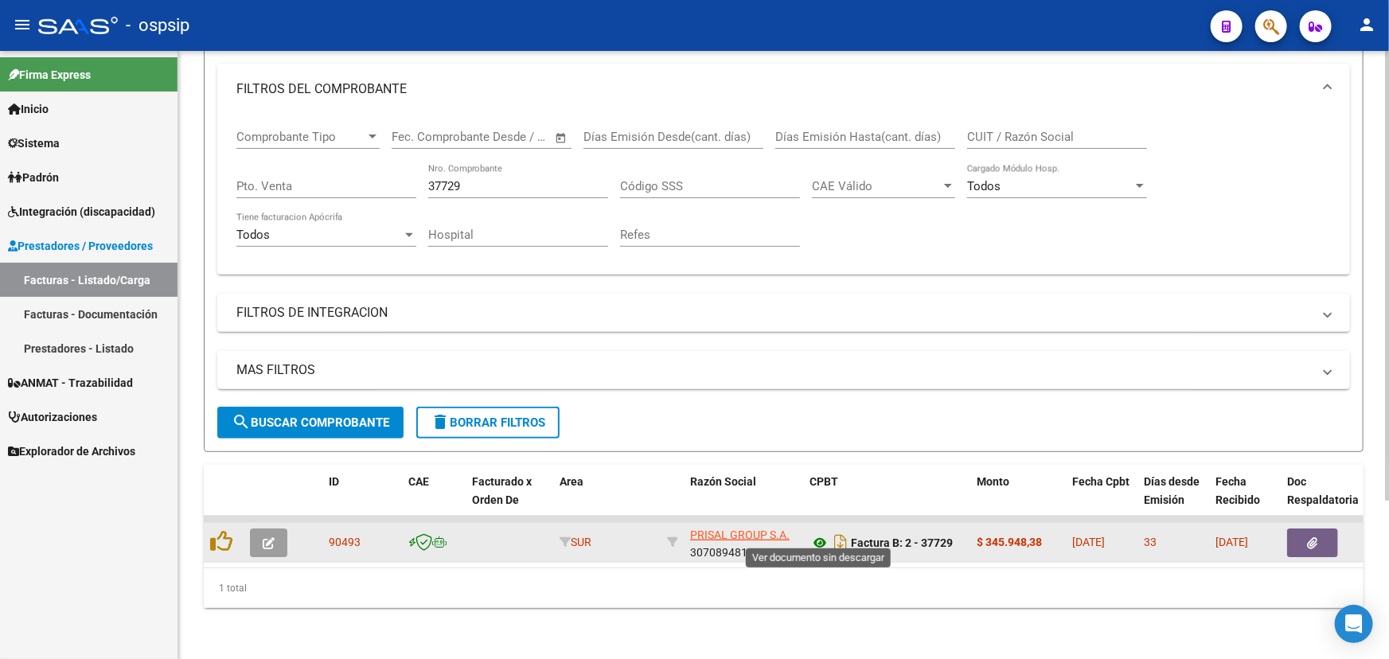
click at [809, 533] on icon at bounding box center [819, 542] width 21 height 19
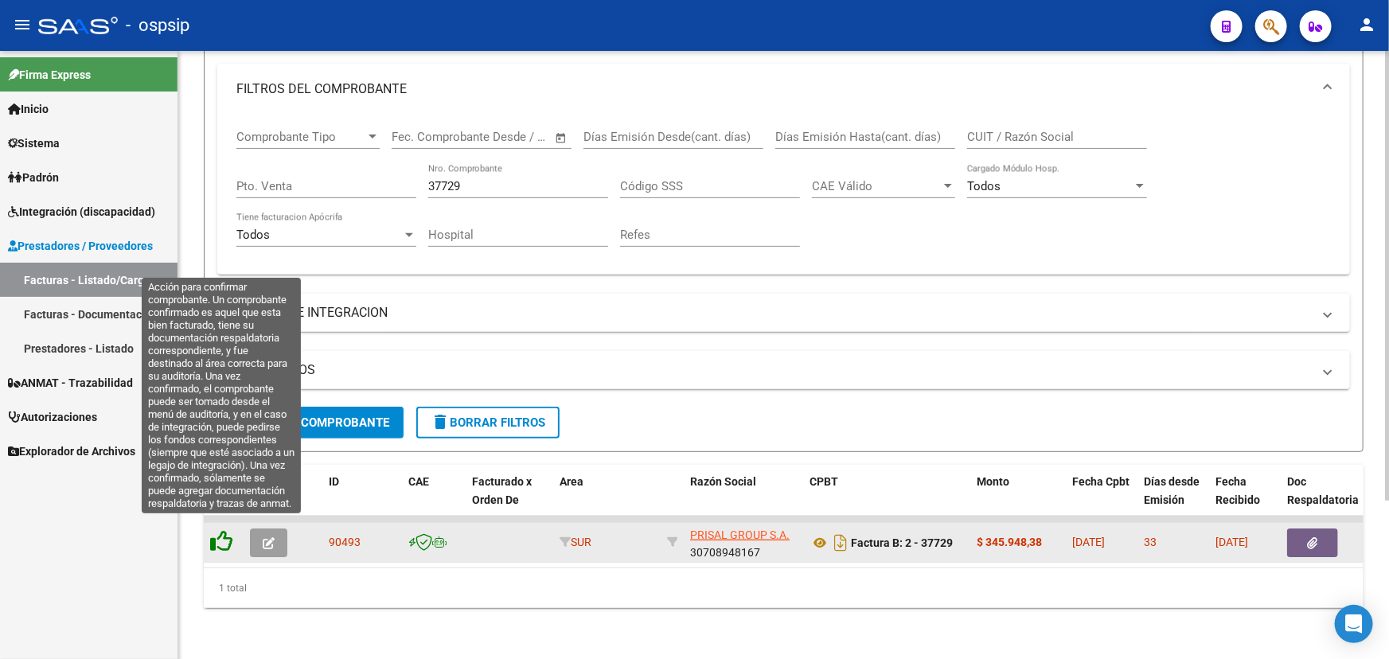
click at [224, 530] on icon at bounding box center [221, 541] width 22 height 22
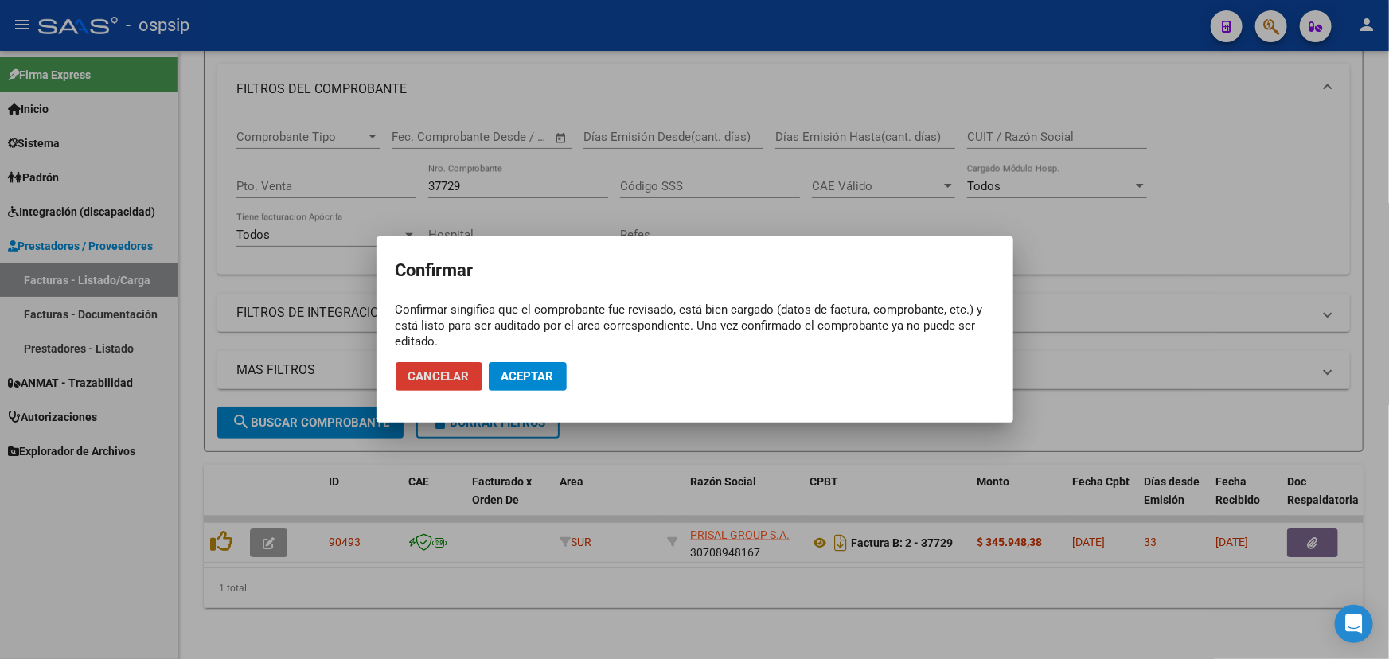
click at [515, 365] on button "Aceptar" at bounding box center [528, 376] width 78 height 29
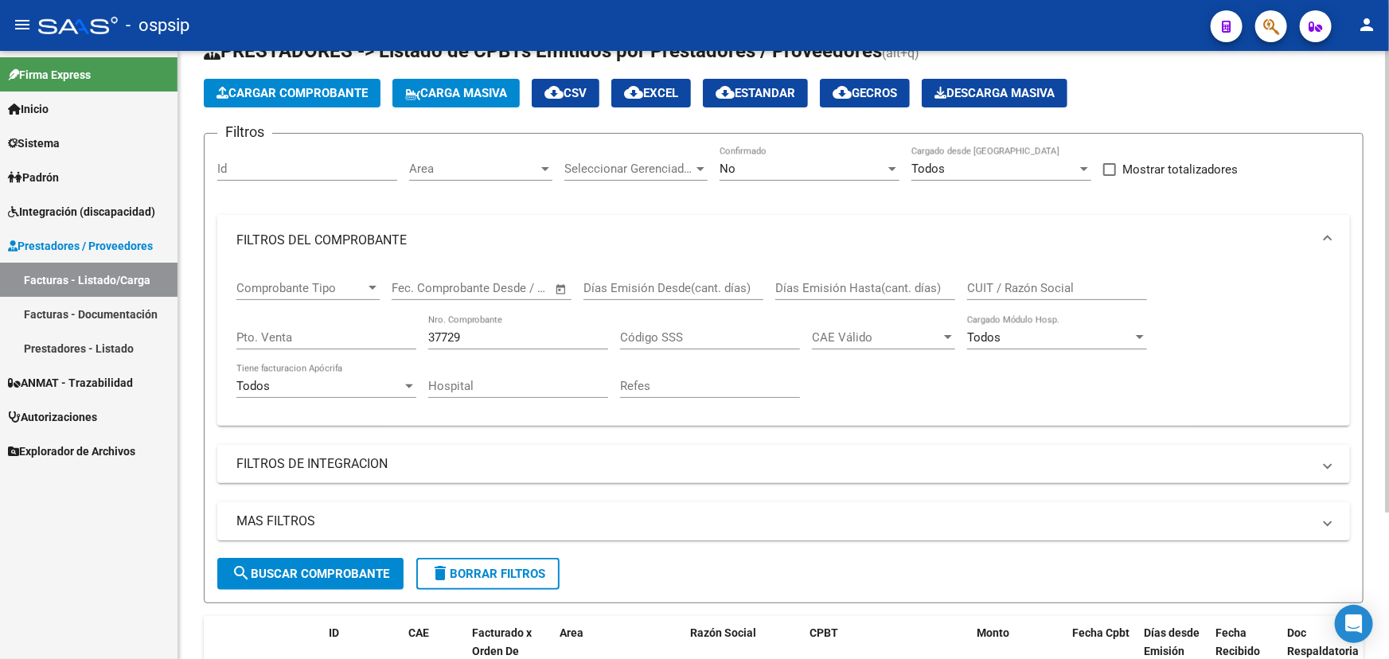
scroll to position [48, 0]
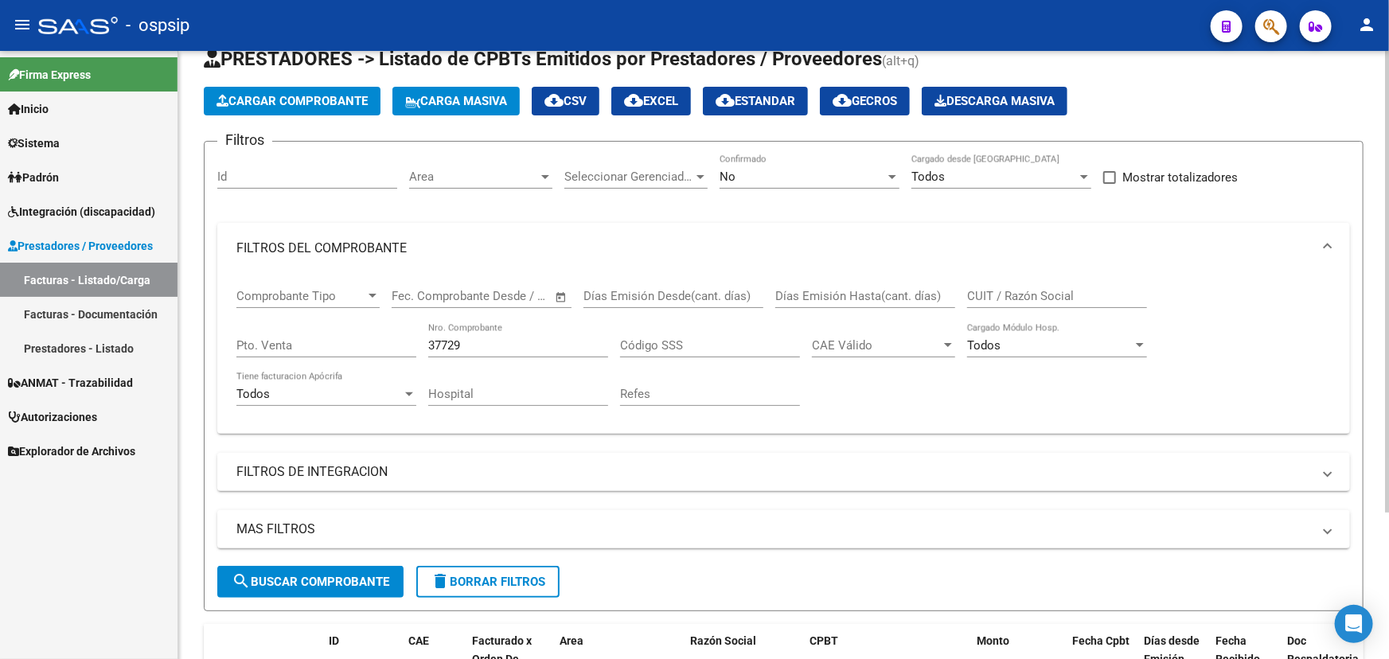
click at [448, 345] on input "37729" at bounding box center [518, 345] width 180 height 14
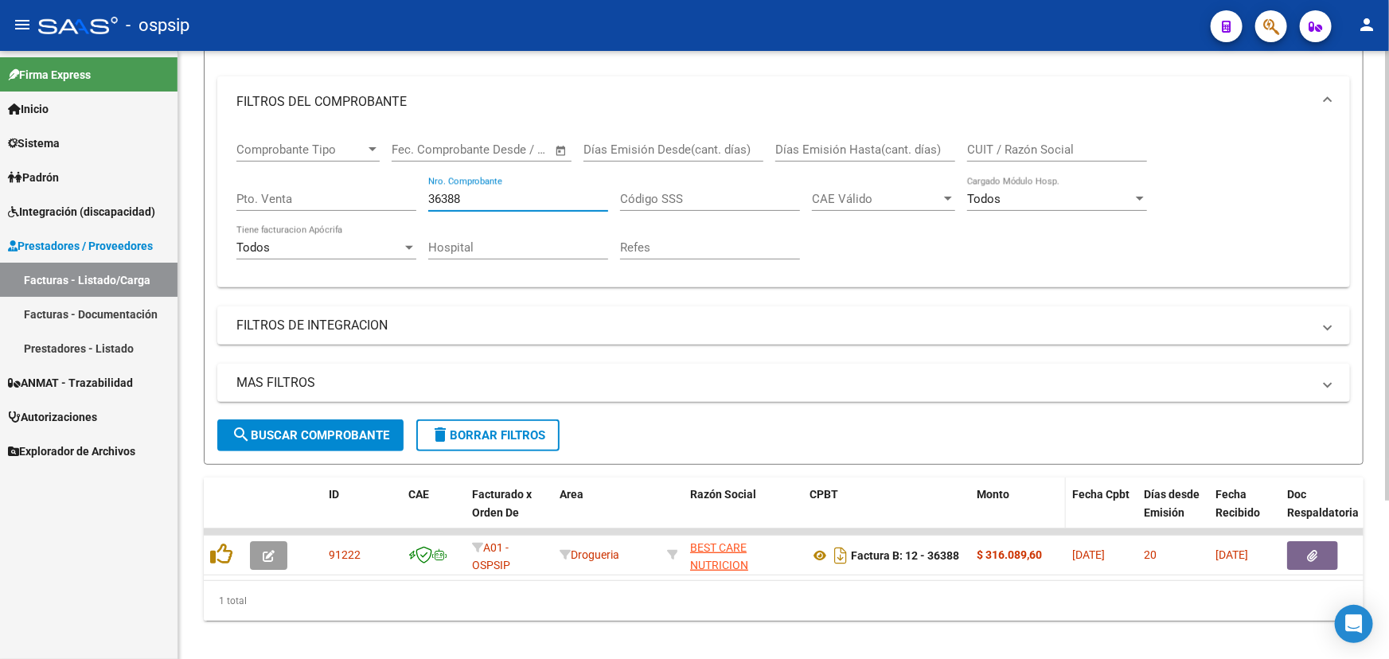
scroll to position [215, 0]
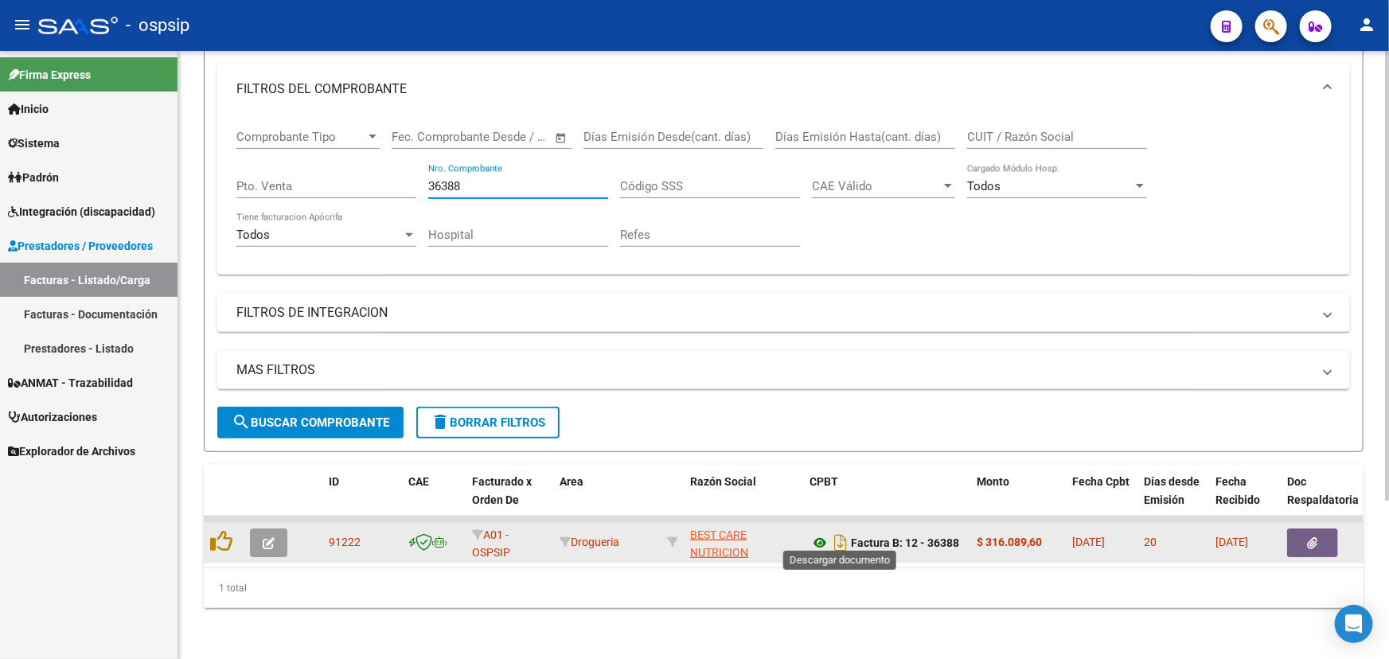
type input "36388"
click at [820, 533] on icon at bounding box center [819, 542] width 21 height 19
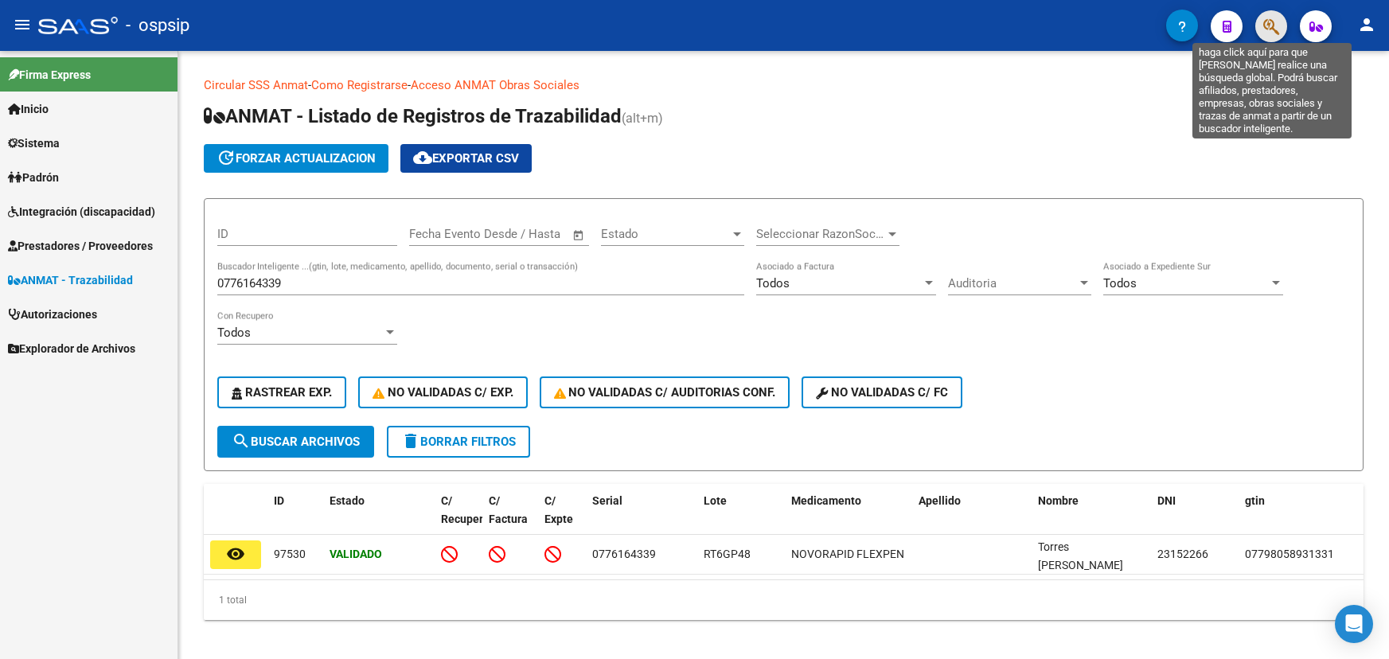
click at [1268, 28] on icon "button" at bounding box center [1271, 27] width 16 height 18
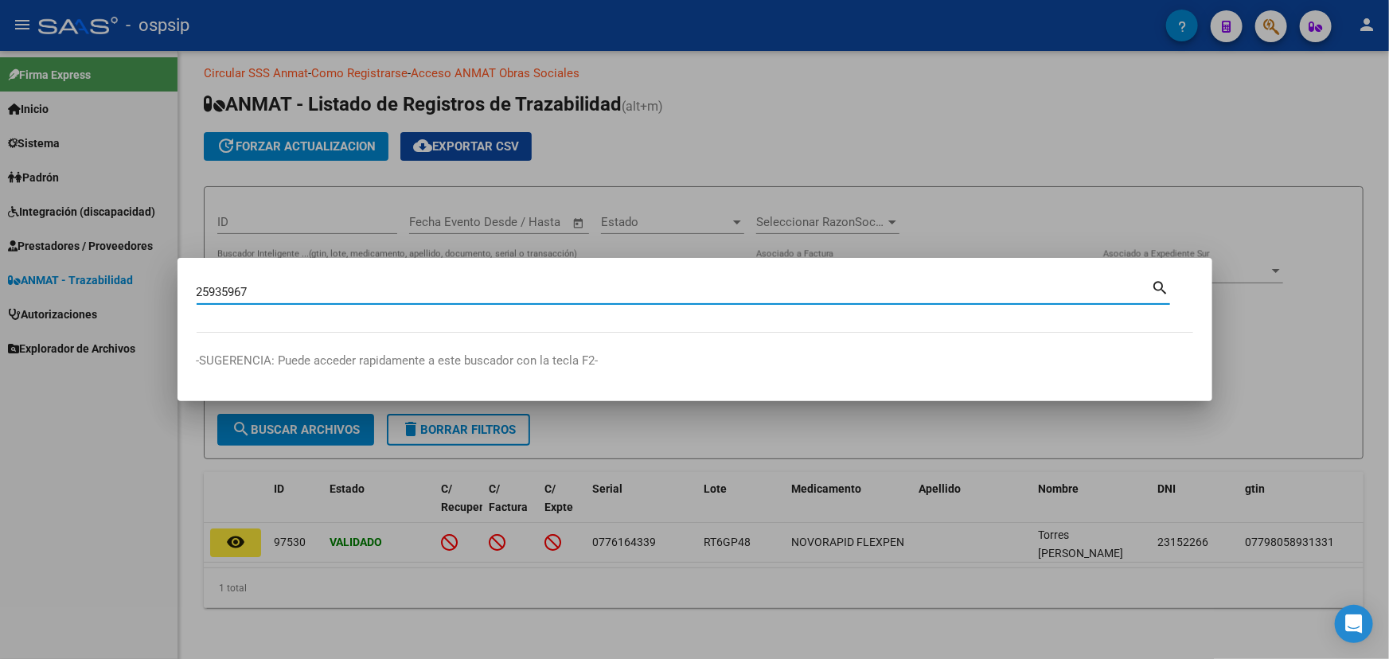
type input "25935967"
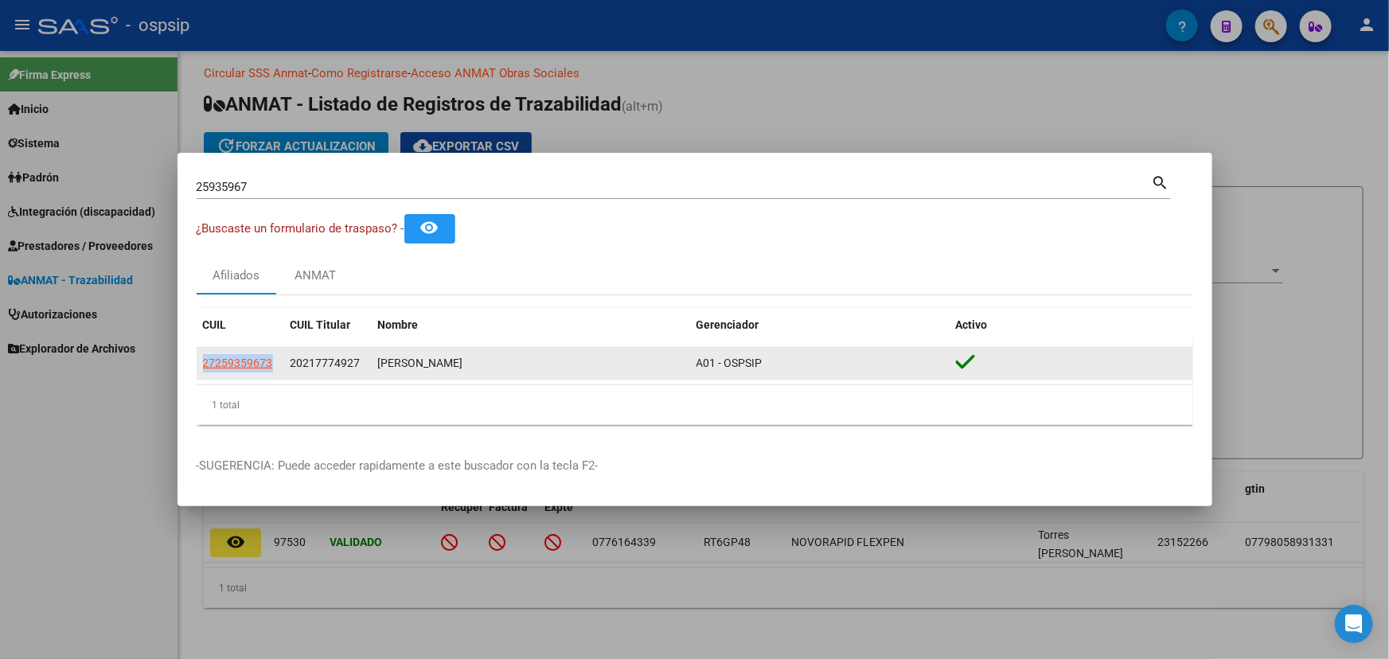
drag, startPoint x: 198, startPoint y: 365, endPoint x: 270, endPoint y: 376, distance: 72.4
click at [270, 376] on datatable-body-cell "27259359673" at bounding box center [241, 363] width 88 height 31
copy span "27259359673"
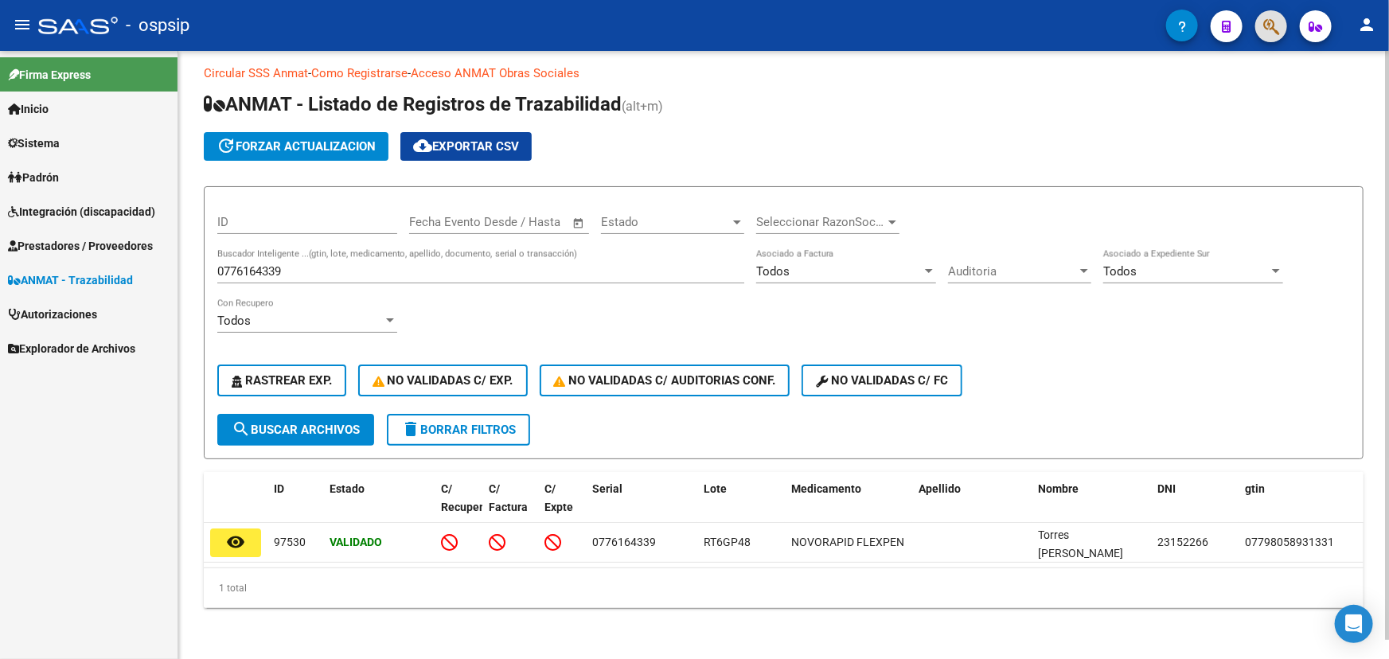
click at [255, 264] on input "0776164339" at bounding box center [480, 271] width 527 height 14
paste input "333456678"
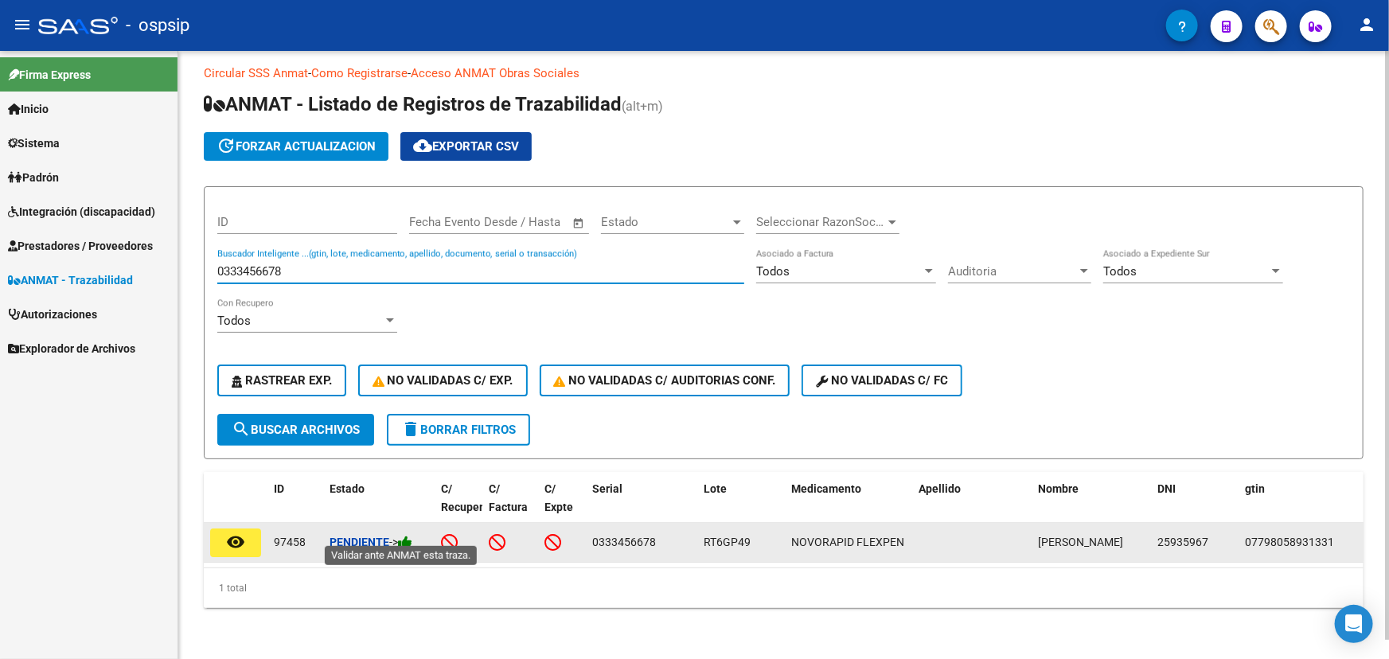
click at [412, 535] on icon at bounding box center [405, 542] width 14 height 15
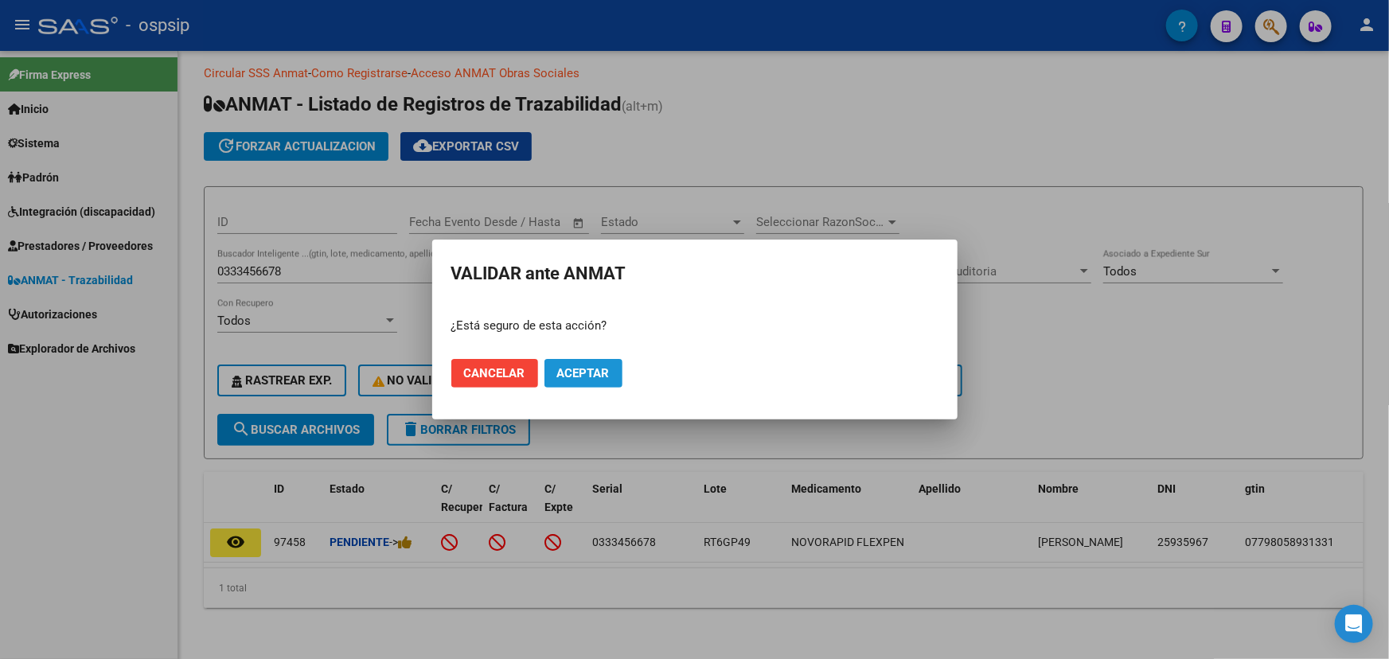
click at [606, 376] on span "Aceptar" at bounding box center [583, 373] width 53 height 14
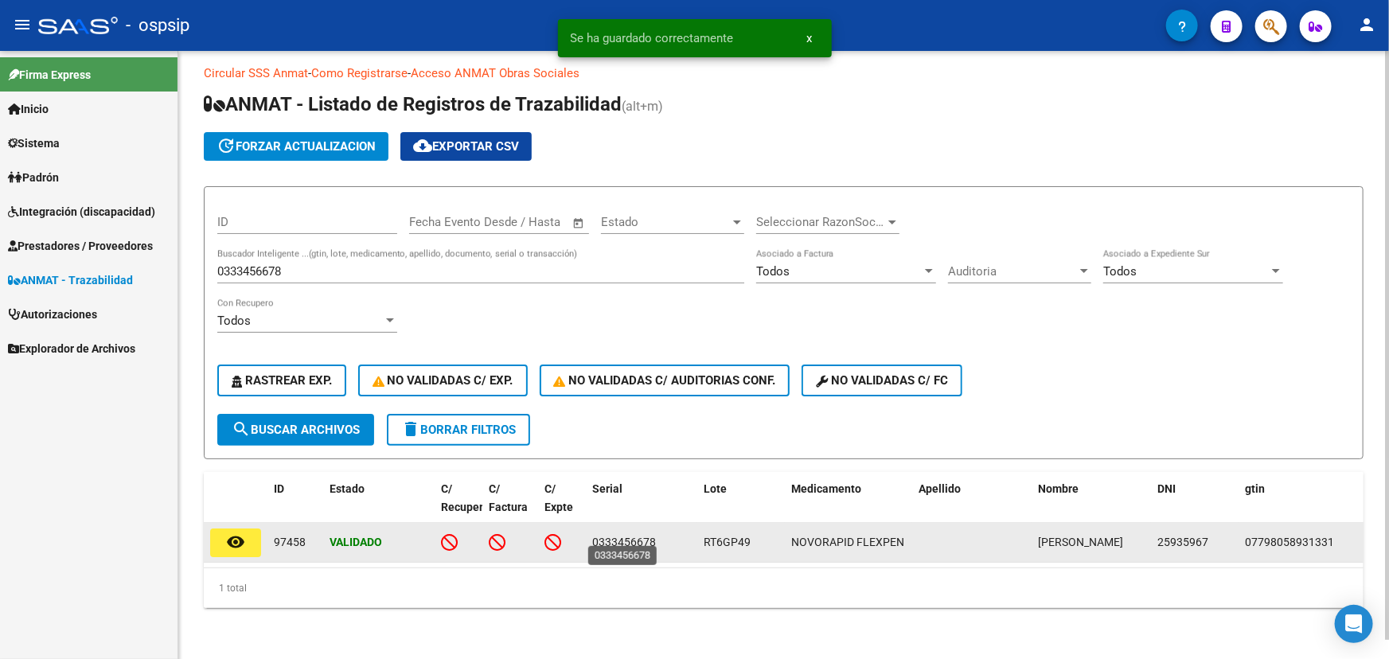
click at [629, 539] on span "0333456678" at bounding box center [624, 542] width 64 height 13
copy span "0333456678"
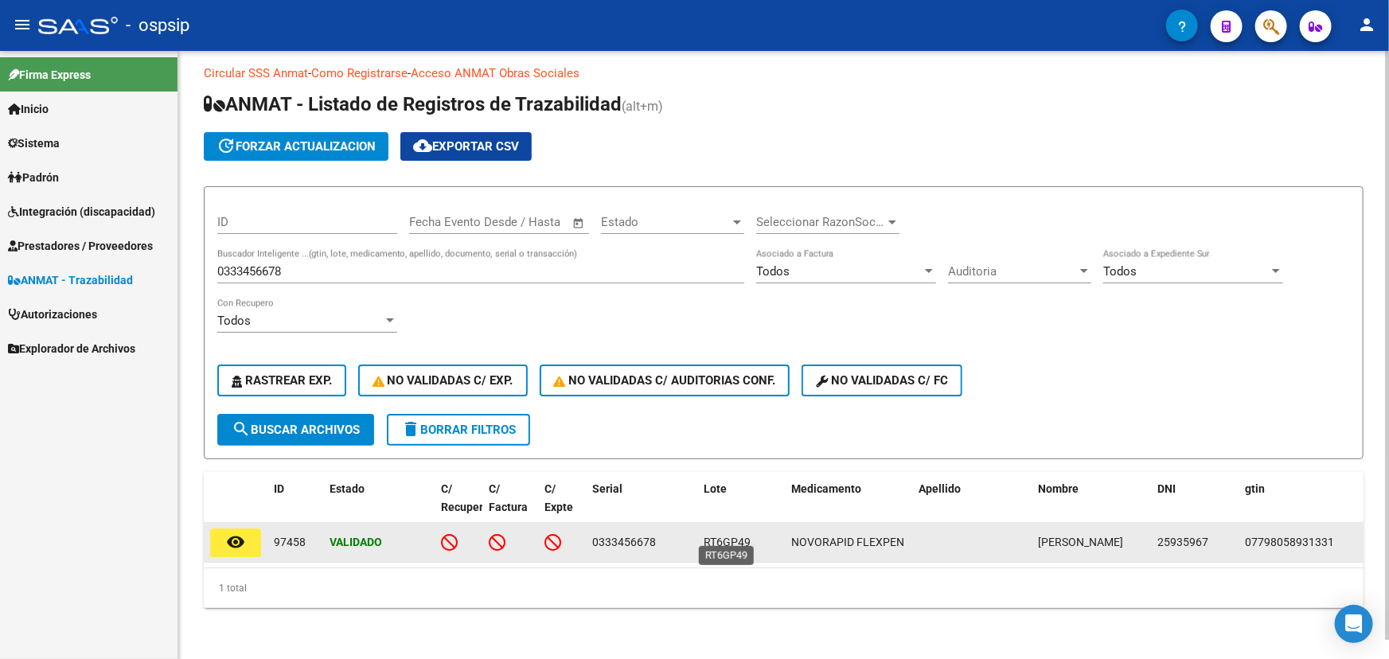
click at [717, 536] on span "RT6GP49" at bounding box center [727, 542] width 47 height 13
click at [717, 537] on span "RT6GP49" at bounding box center [727, 542] width 47 height 13
copy span "RT6GP49"
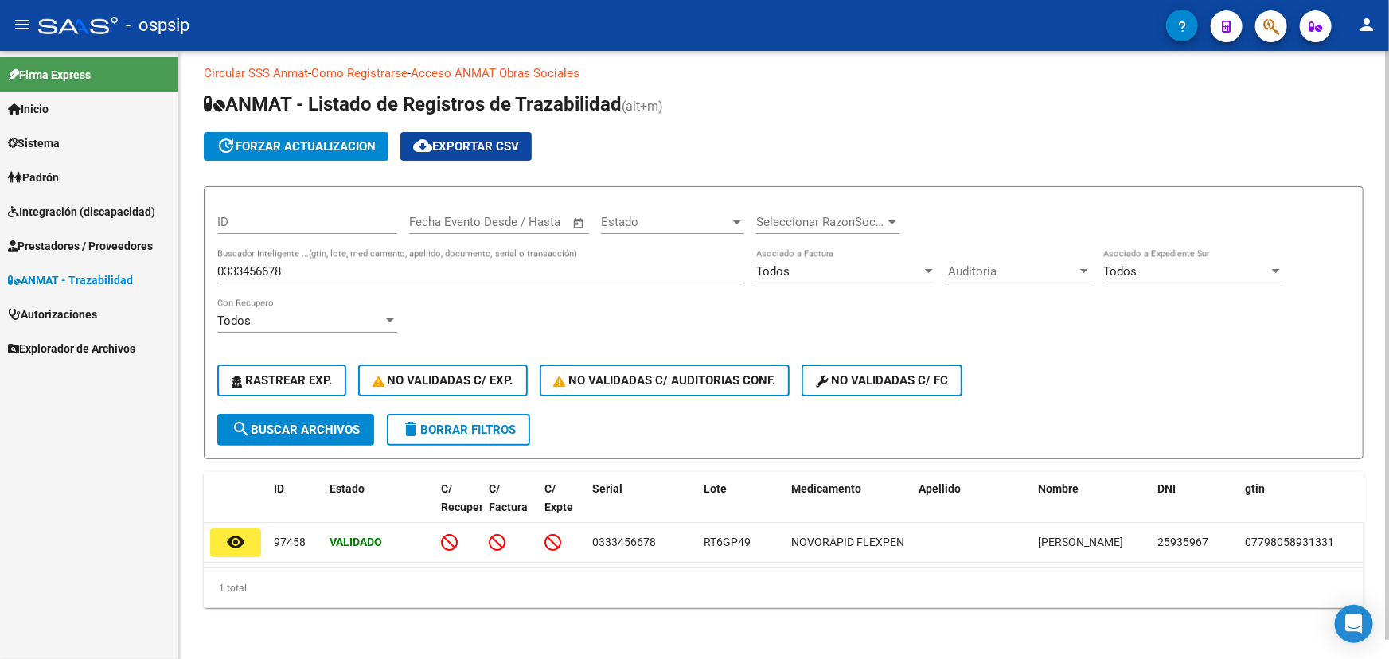
click at [264, 264] on input "0333456678" at bounding box center [480, 271] width 527 height 14
paste input "111D55T4DAVGNT"
type input "111D55T4DAVGNT"
click at [314, 423] on span "search Buscar Archivos" at bounding box center [296, 430] width 128 height 14
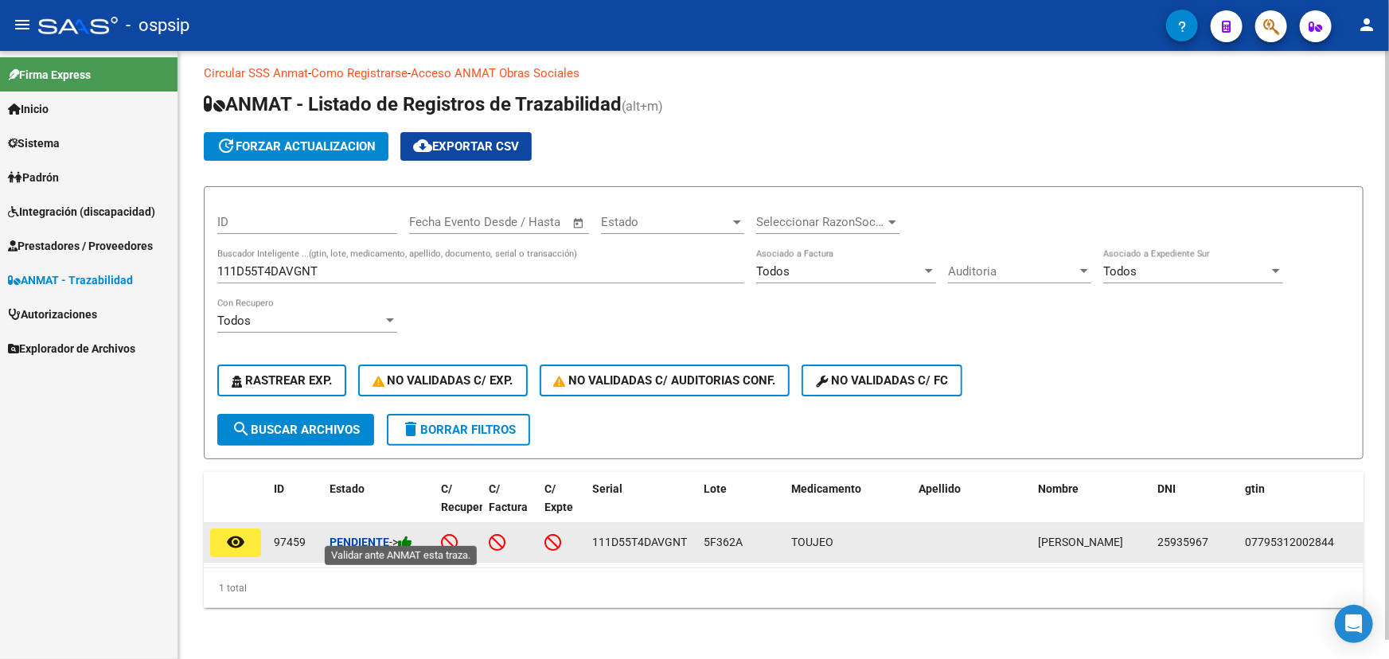
click at [412, 535] on icon at bounding box center [405, 542] width 14 height 15
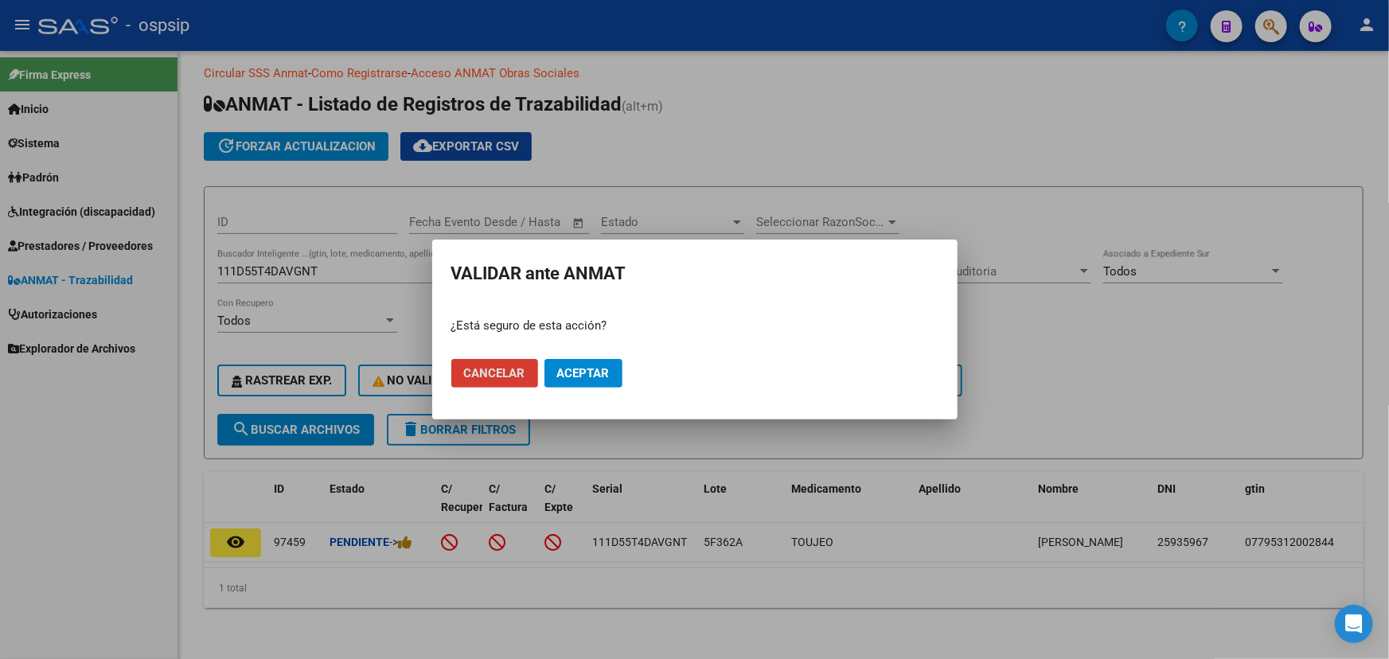
click at [575, 370] on span "Aceptar" at bounding box center [583, 373] width 53 height 14
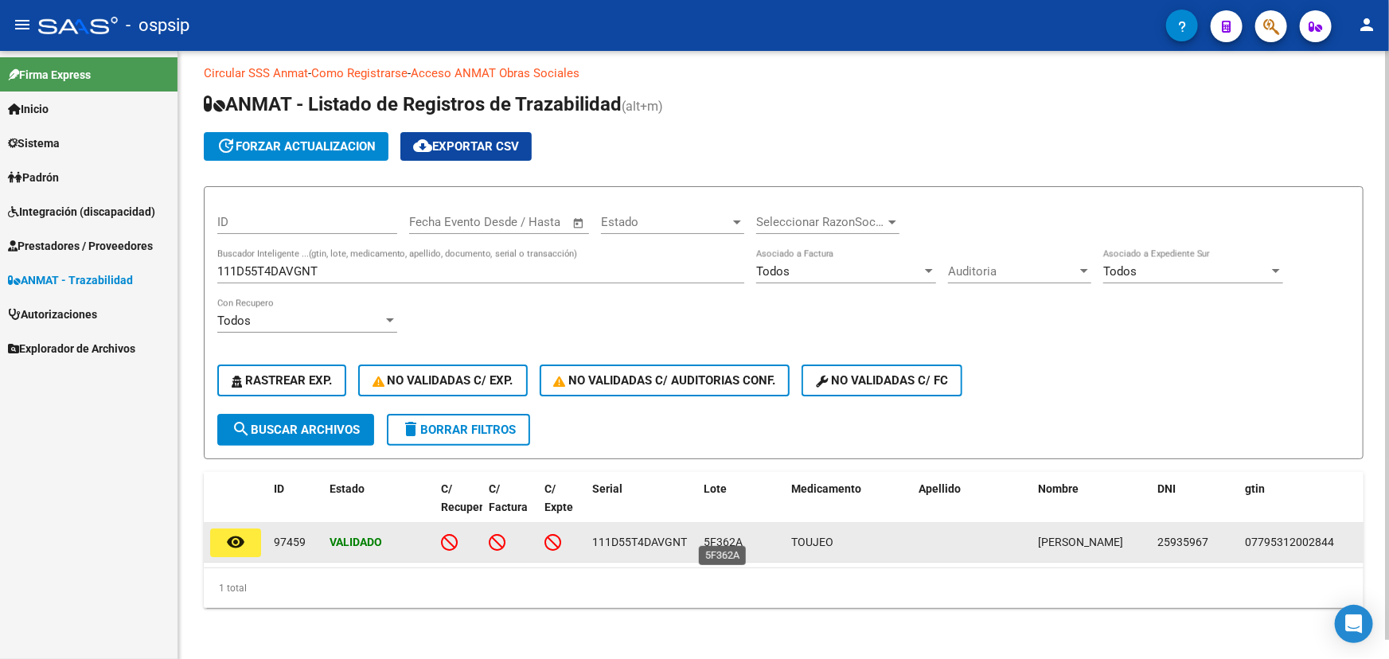
click at [725, 536] on span "5F362A" at bounding box center [723, 542] width 39 height 13
copy span "5F362A"
